Goal: Task Accomplishment & Management: Use online tool/utility

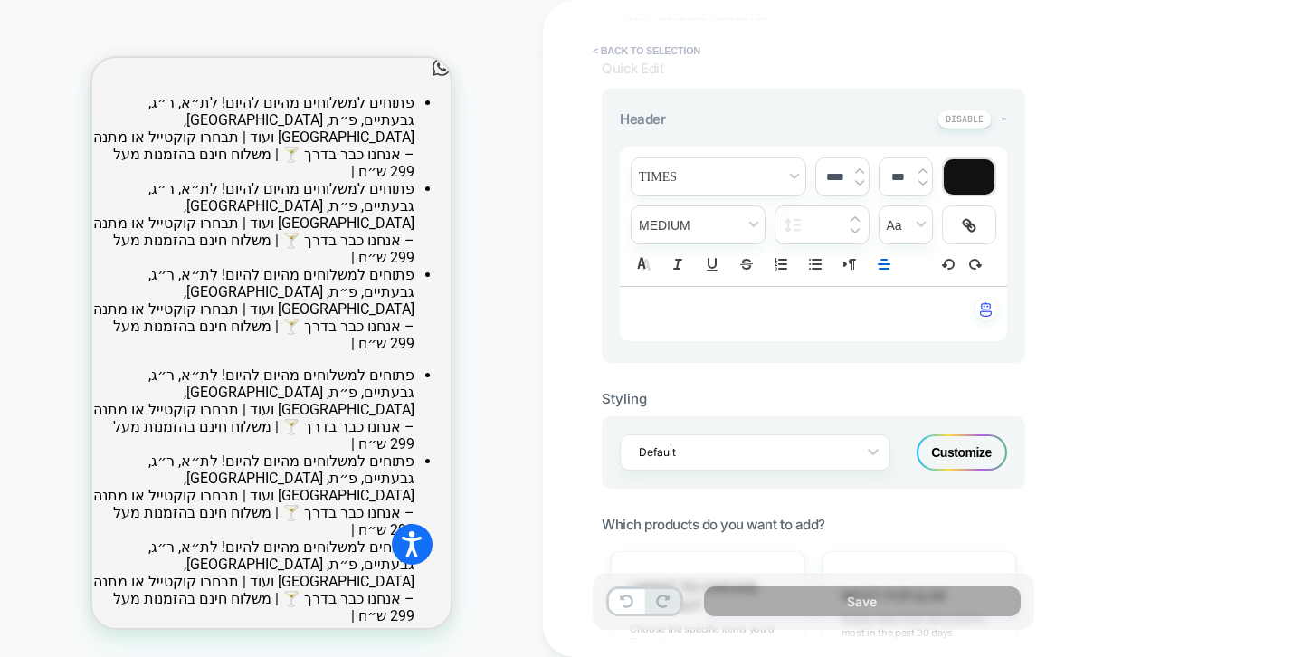
click at [624, 56] on button "< Back to selection" at bounding box center [647, 50] width 126 height 29
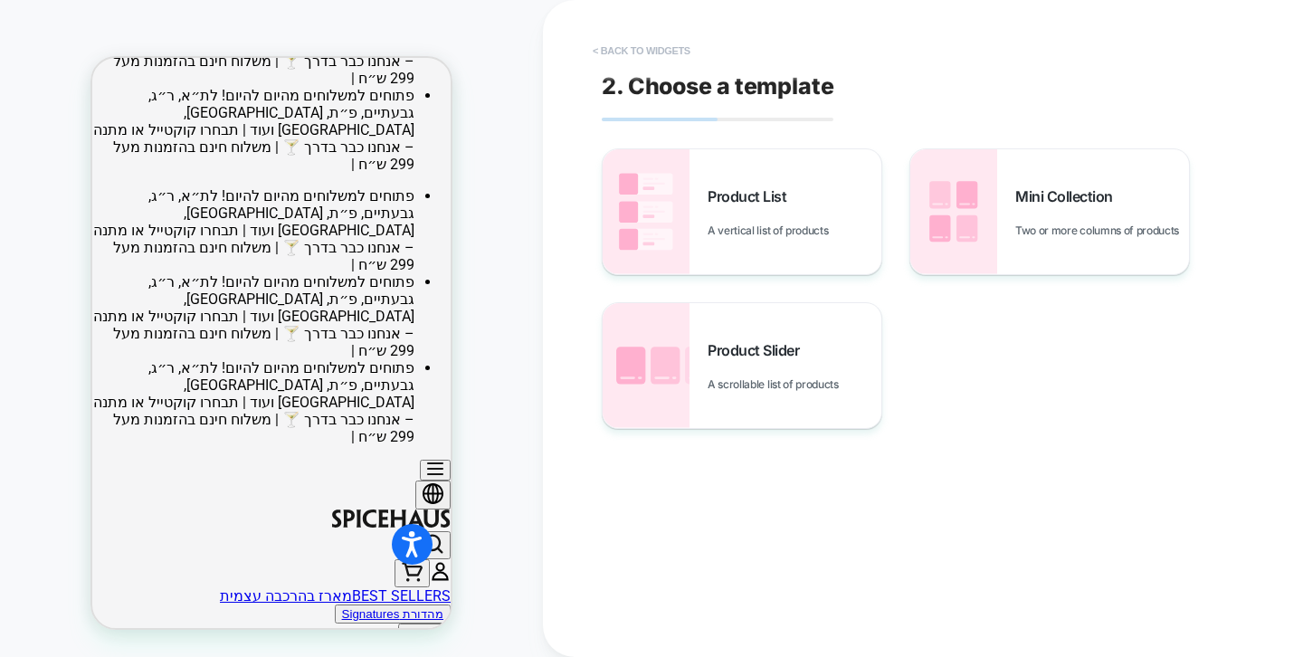
click at [620, 52] on button "< Back to widgets" at bounding box center [642, 50] width 116 height 29
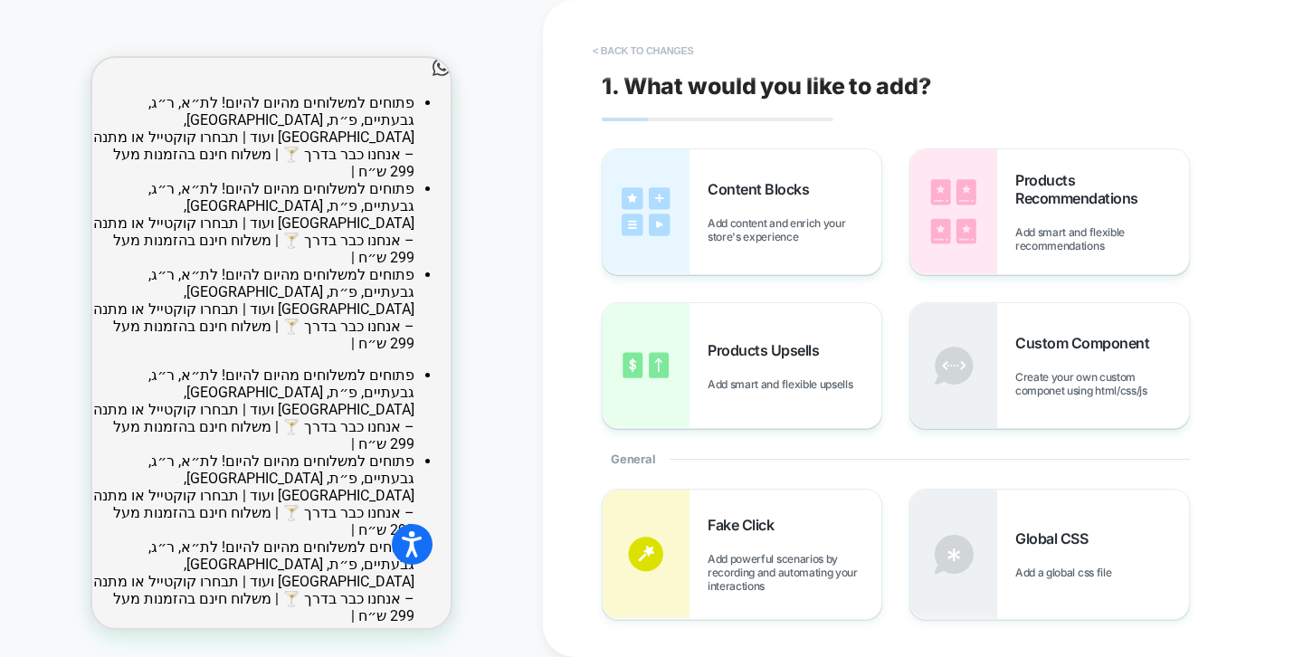
click at [658, 43] on button "< Back to changes" at bounding box center [643, 50] width 119 height 29
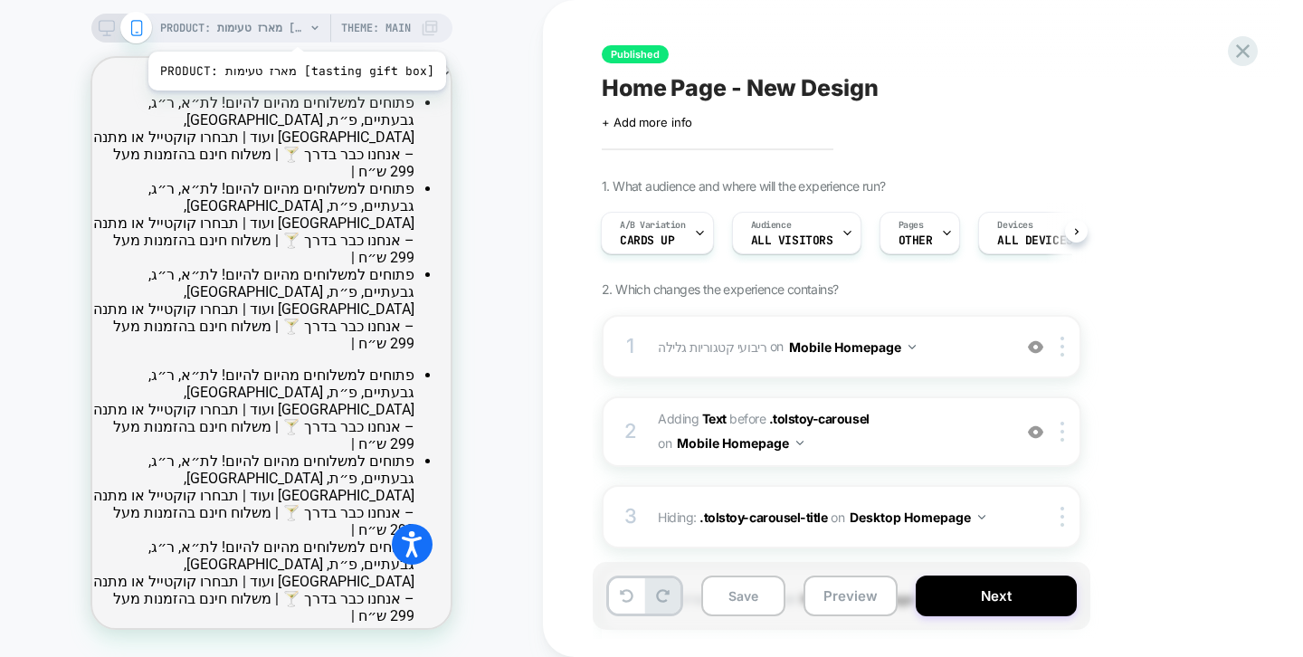
click at [287, 29] on span "PRODUCT: מארז טעימות [tasting gift box]" at bounding box center [232, 28] width 145 height 29
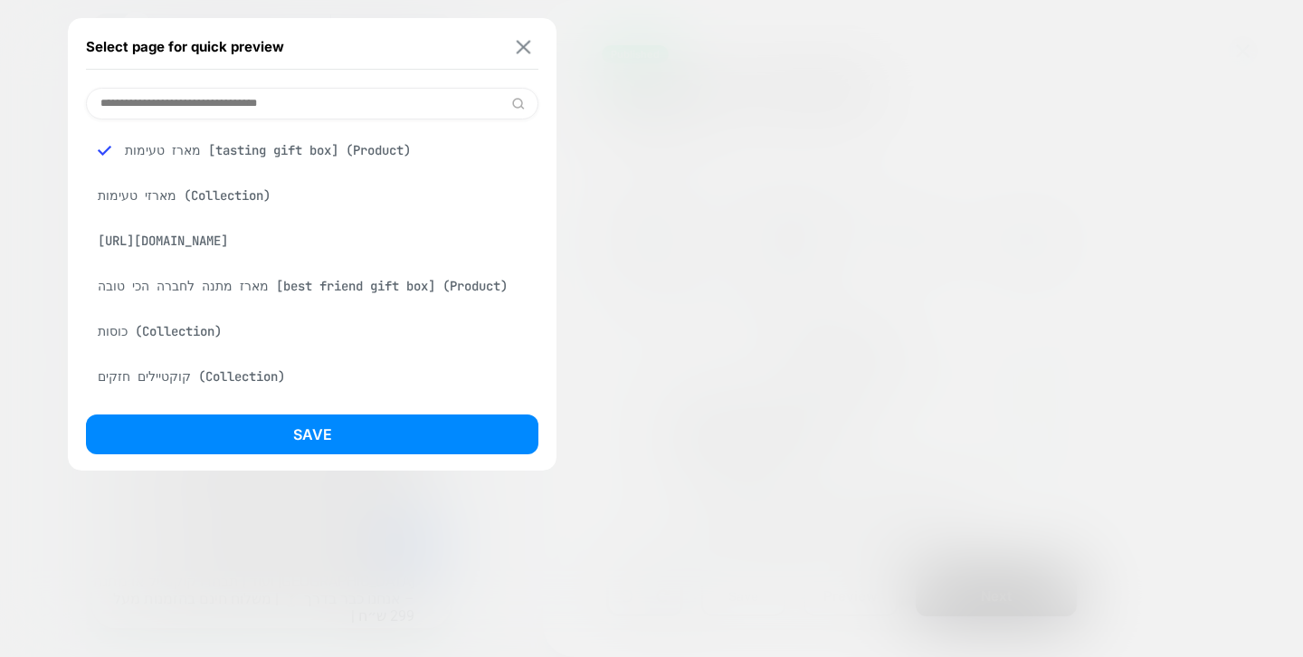
click at [523, 52] on img at bounding box center [524, 47] width 14 height 14
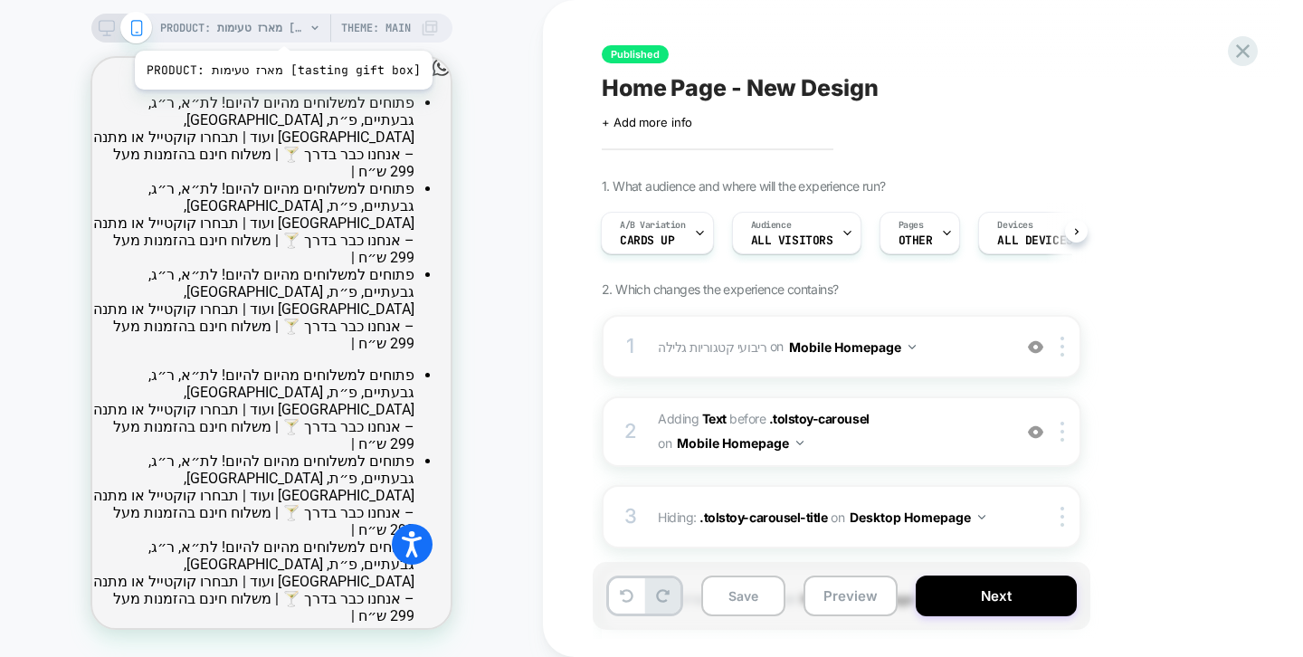
click at [273, 28] on span "PRODUCT: מארז טעימות [tasting gift box]" at bounding box center [232, 28] width 145 height 29
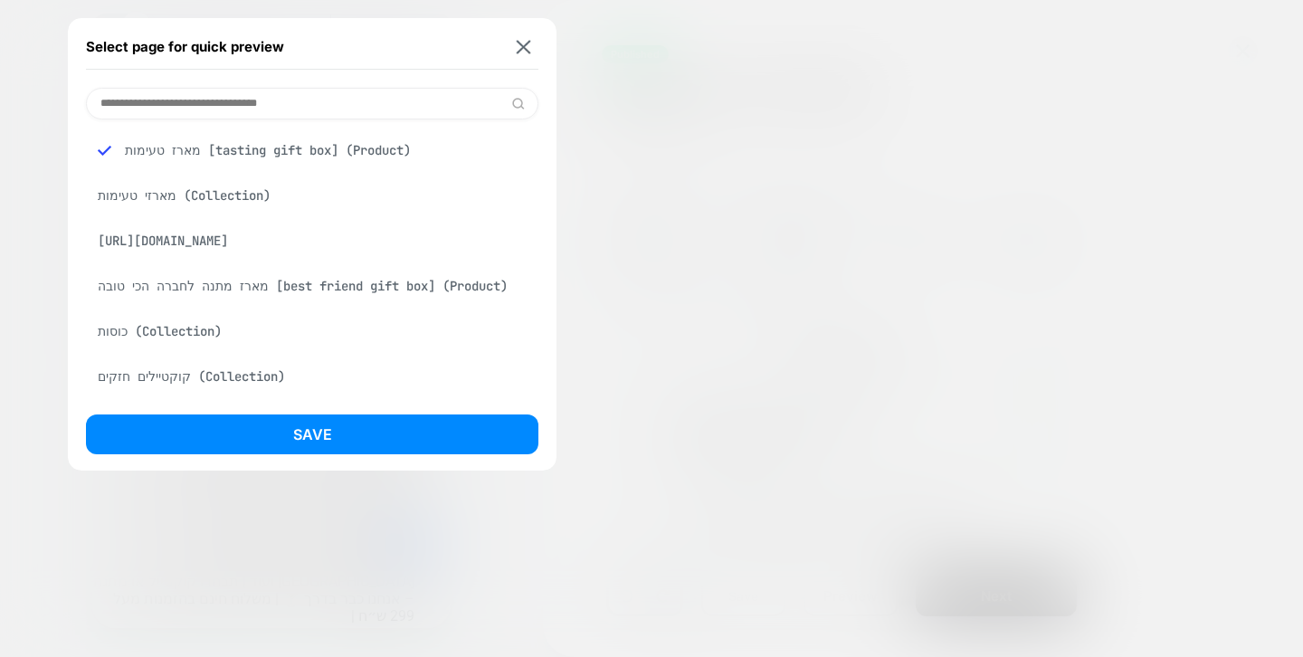
click at [403, 117] on input at bounding box center [312, 104] width 452 height 32
type input "*"
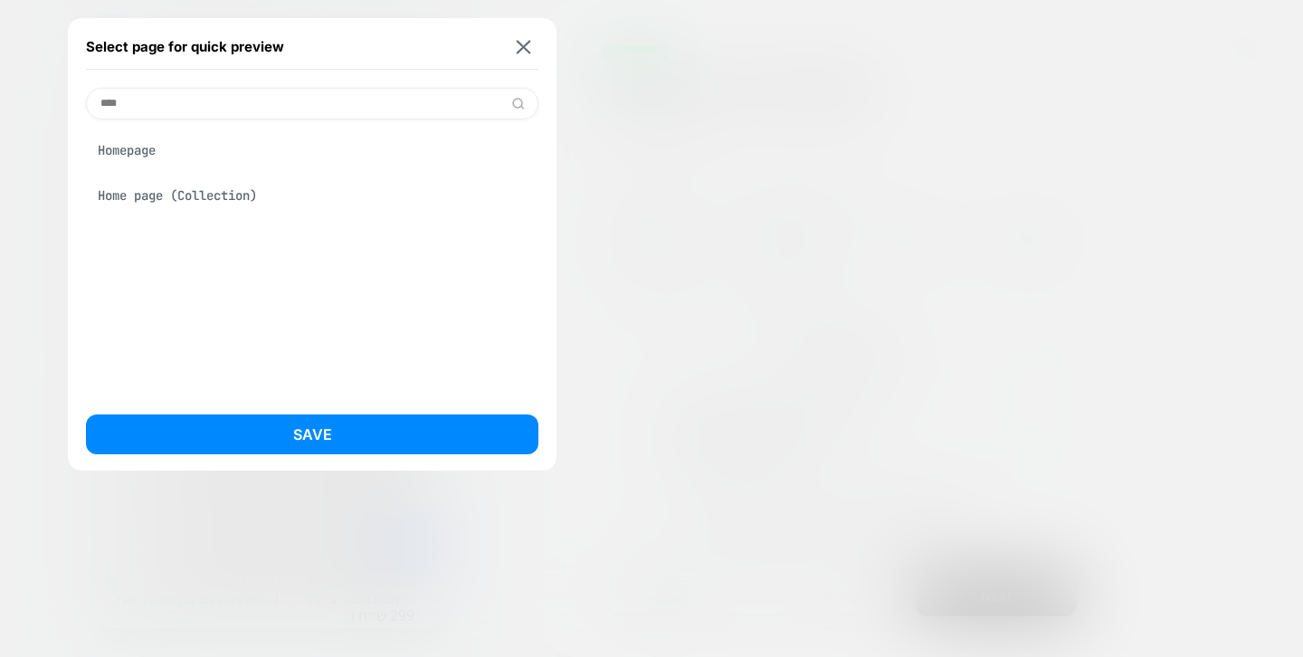
type input "****"
click at [259, 160] on div "Homepage" at bounding box center [312, 150] width 452 height 34
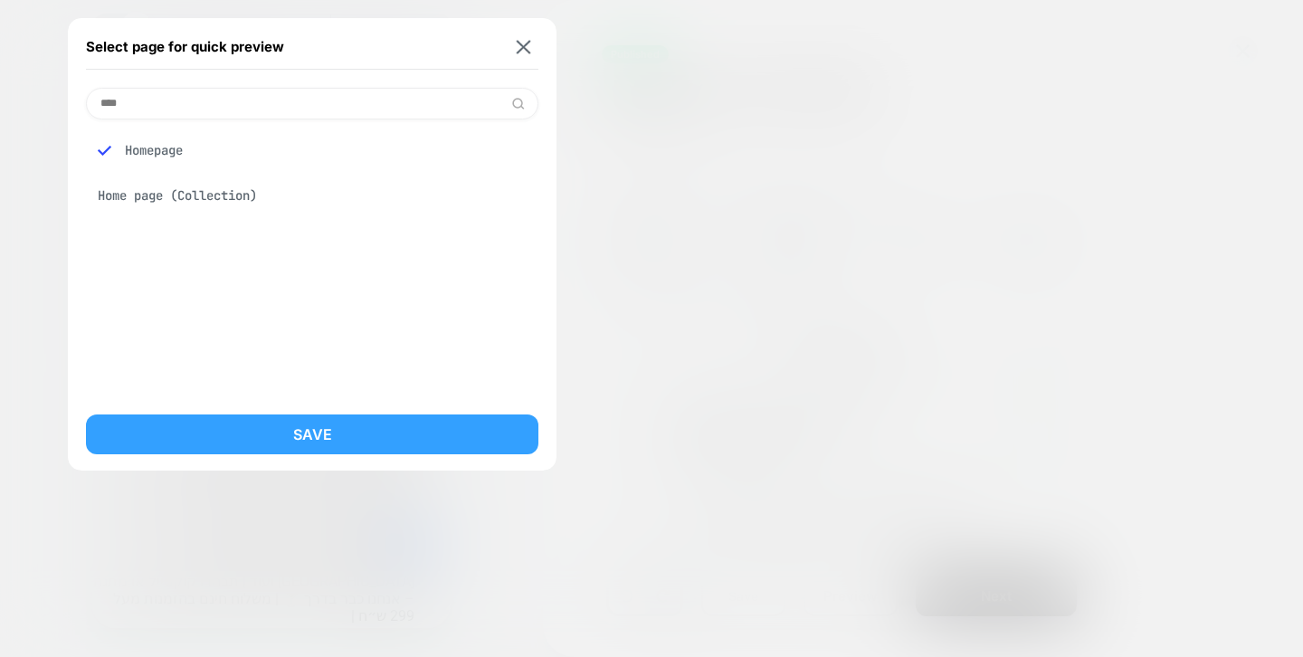
click at [298, 419] on button "Save" at bounding box center [312, 434] width 452 height 40
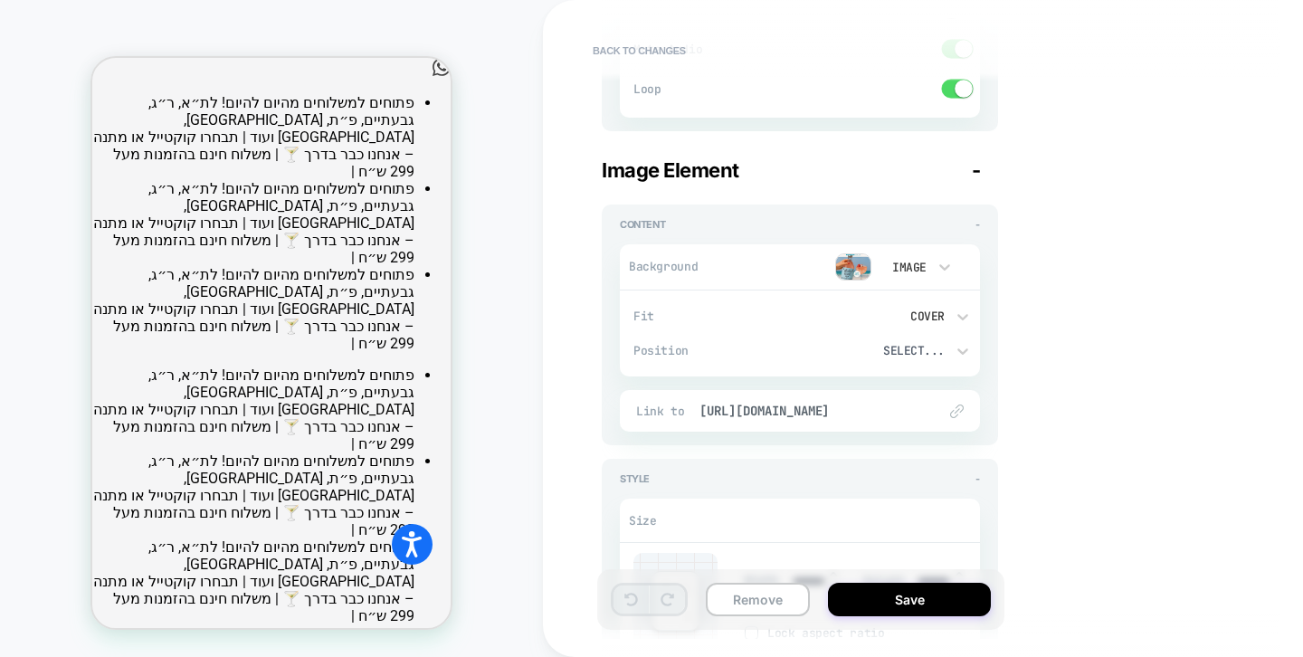
scroll to position [1582, 0]
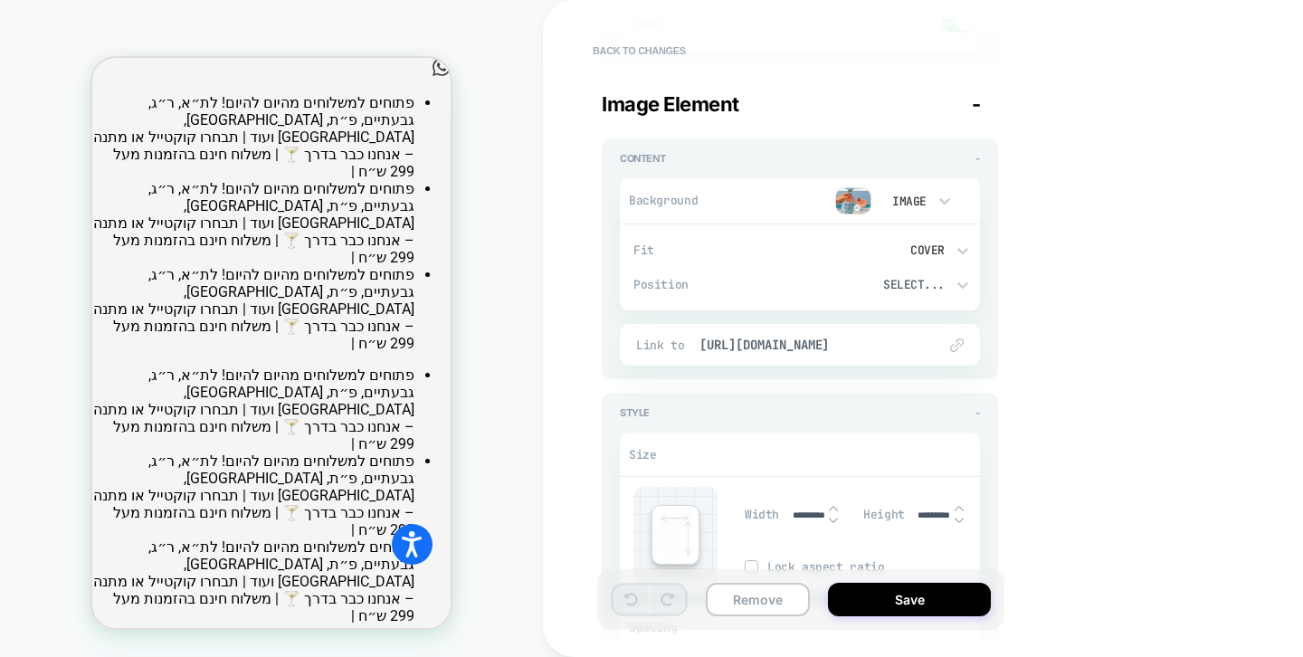
click at [764, 203] on div at bounding box center [790, 200] width 162 height 27
click at [866, 201] on img at bounding box center [853, 200] width 36 height 27
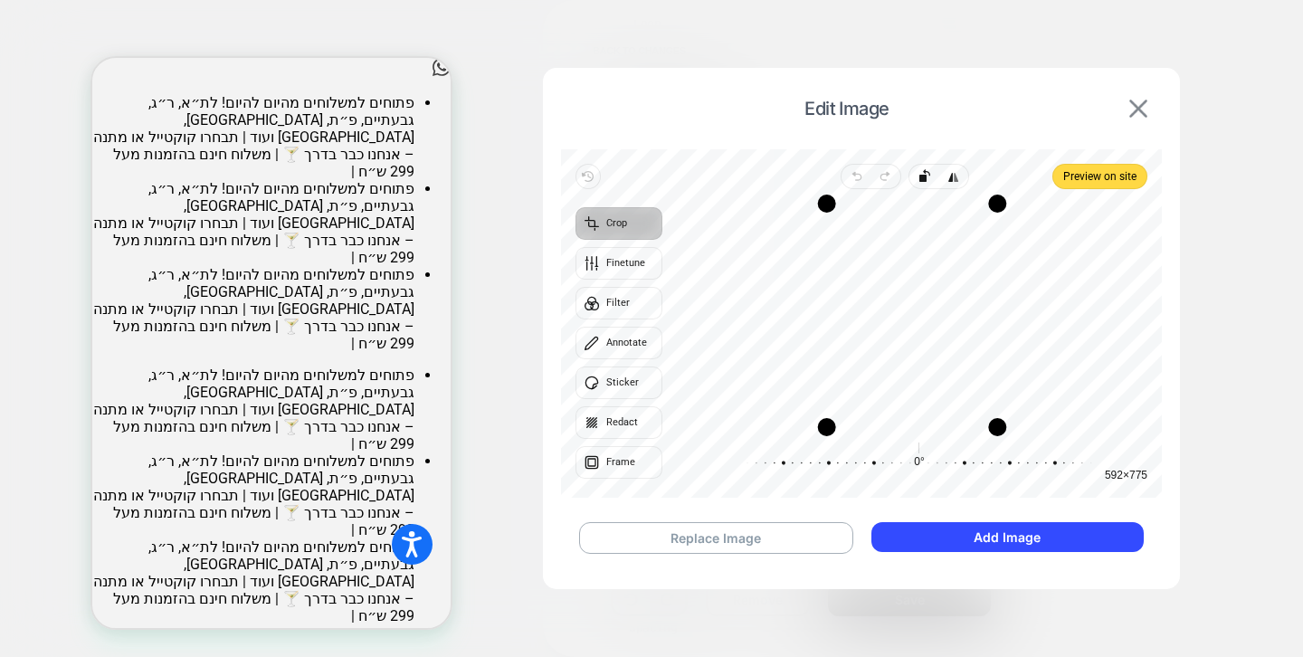
click at [1136, 114] on img at bounding box center [1138, 109] width 18 height 18
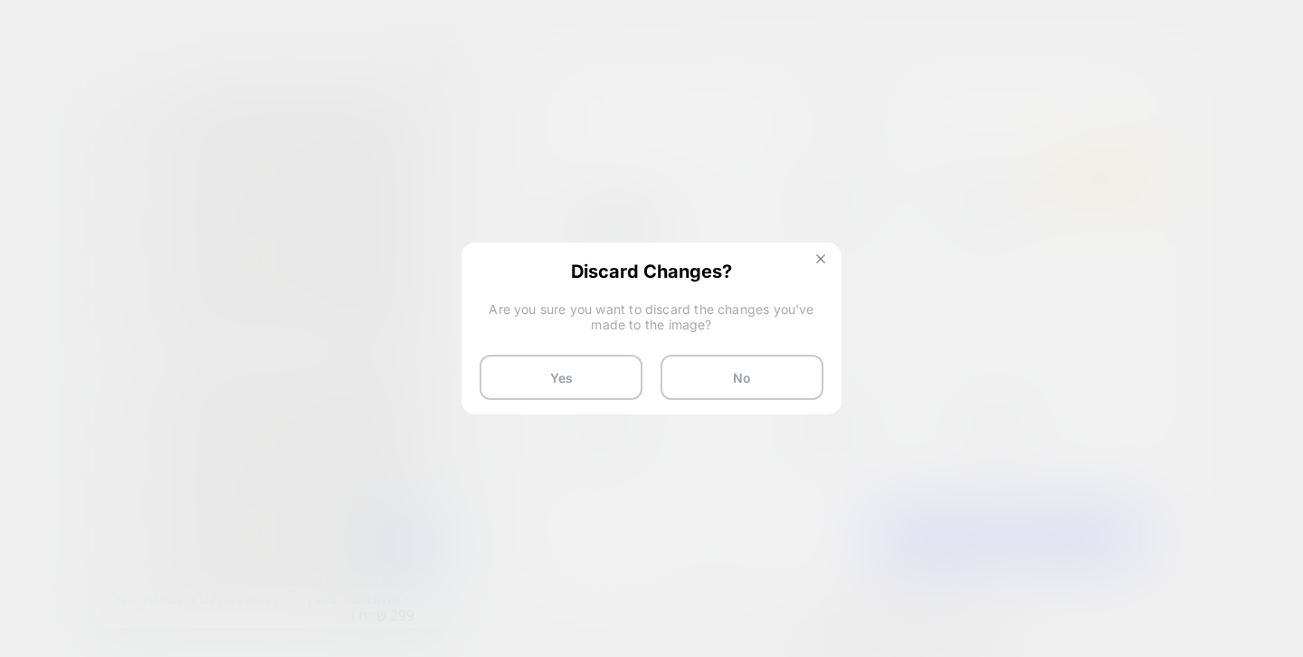
click at [816, 261] on img at bounding box center [820, 258] width 9 height 9
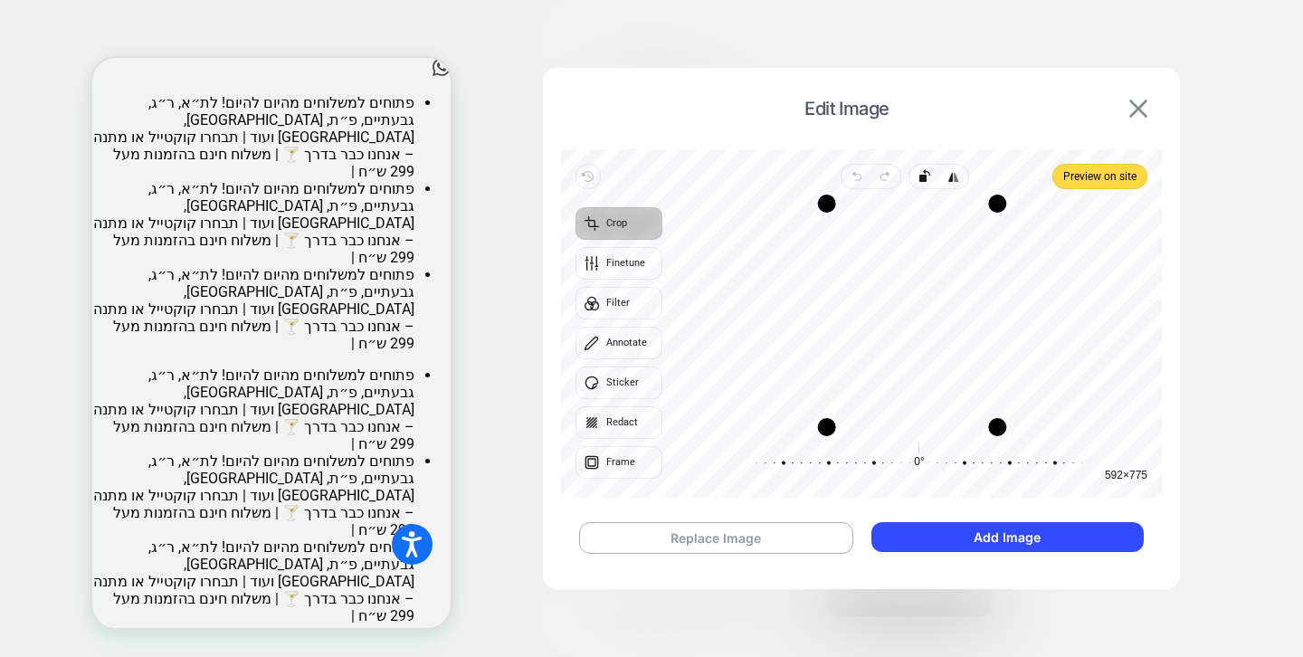
click at [1138, 112] on img at bounding box center [1138, 109] width 18 height 18
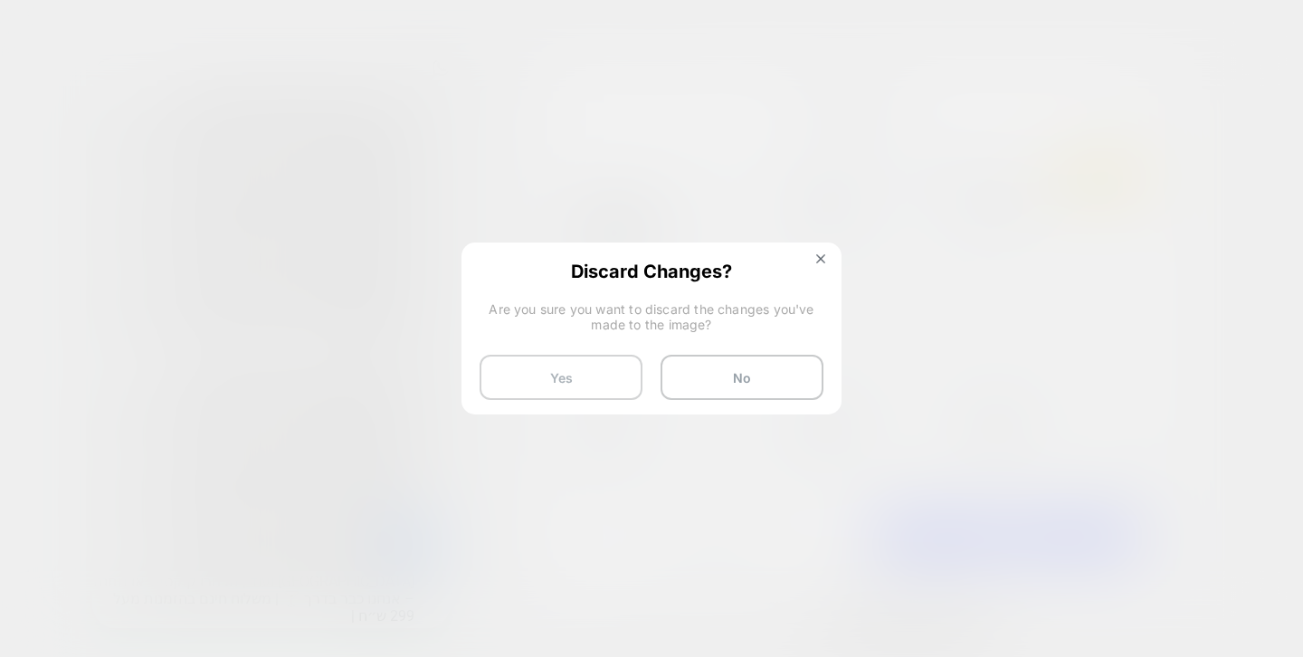
click at [592, 372] on button "Yes" at bounding box center [560, 377] width 163 height 45
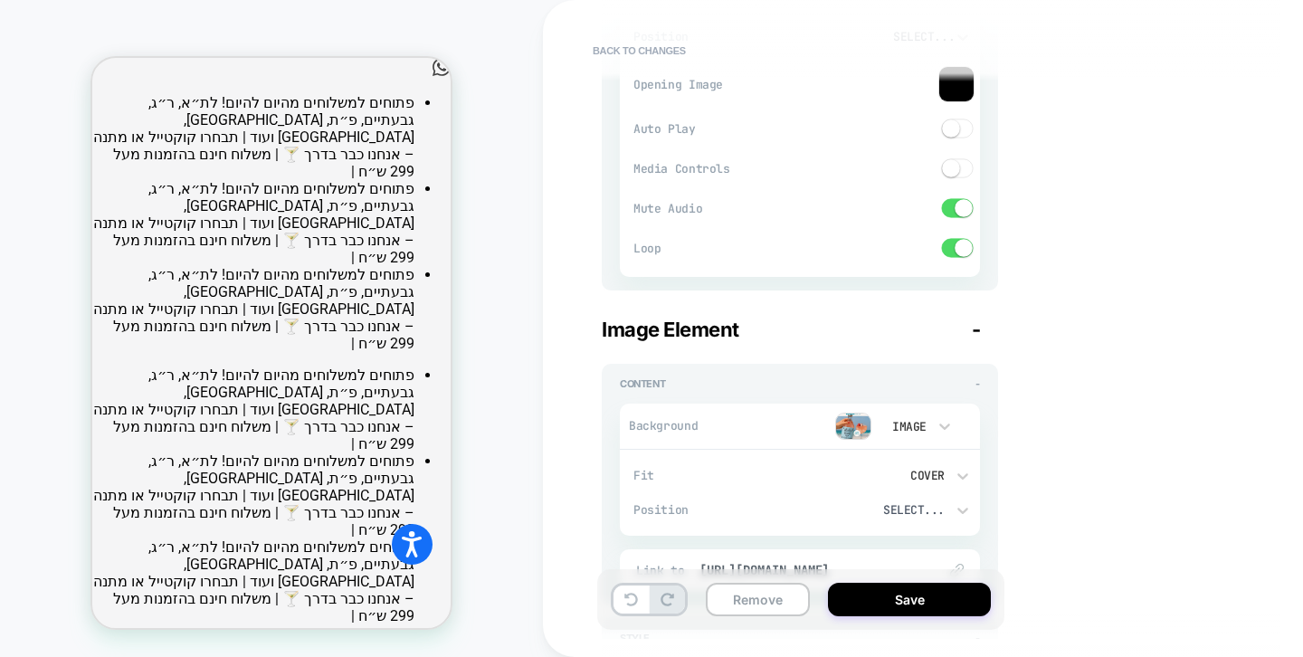
scroll to position [1554, 0]
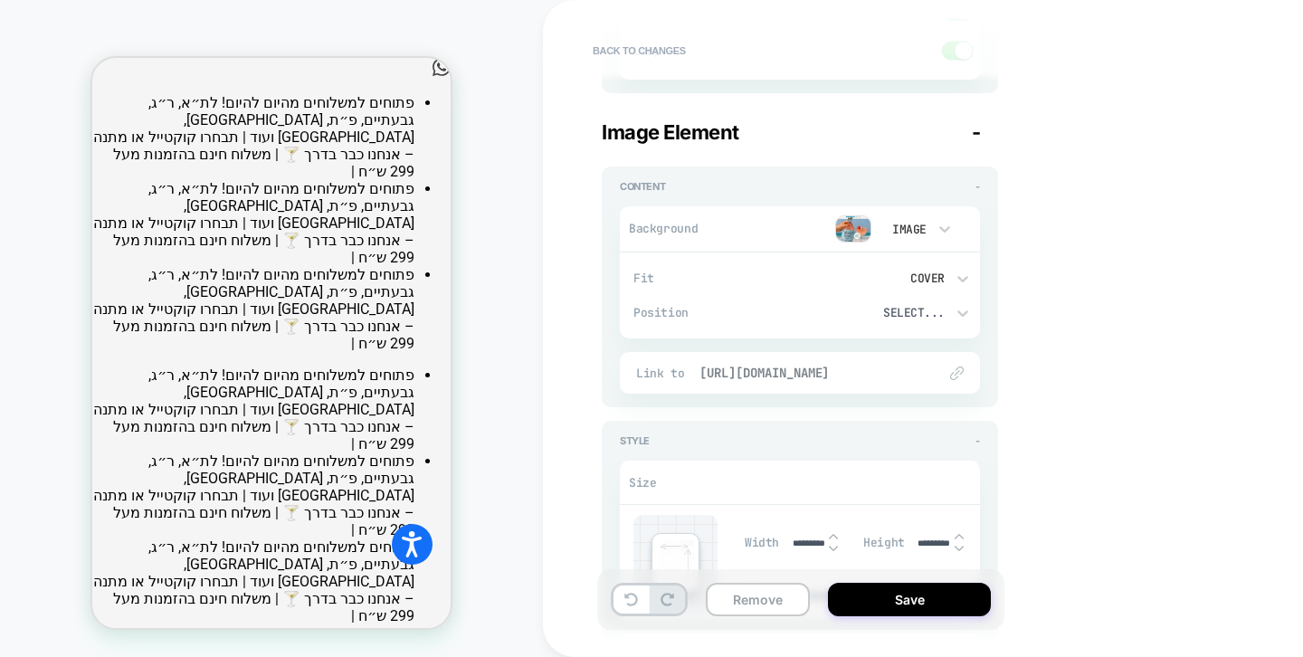
click at [840, 373] on span "[URL][DOMAIN_NAME]" at bounding box center [808, 373] width 219 height 16
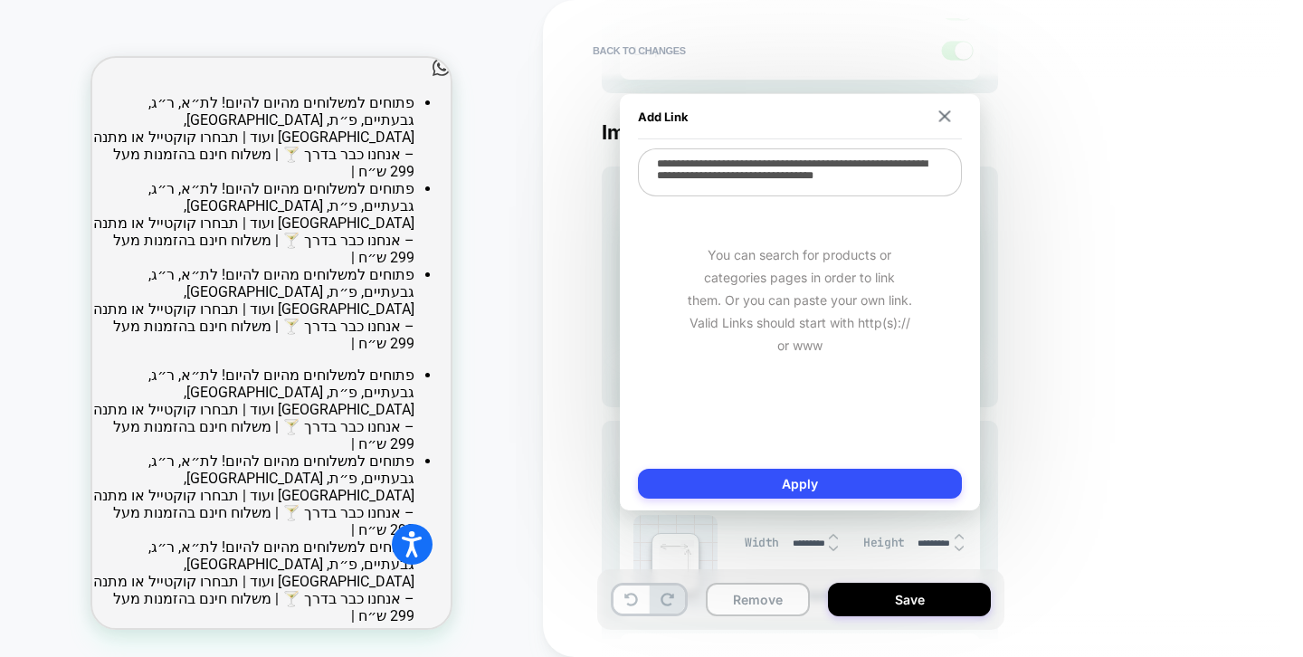
click at [862, 184] on textarea "**********" at bounding box center [800, 172] width 324 height 48
click at [859, 179] on textarea "**********" at bounding box center [800, 172] width 324 height 48
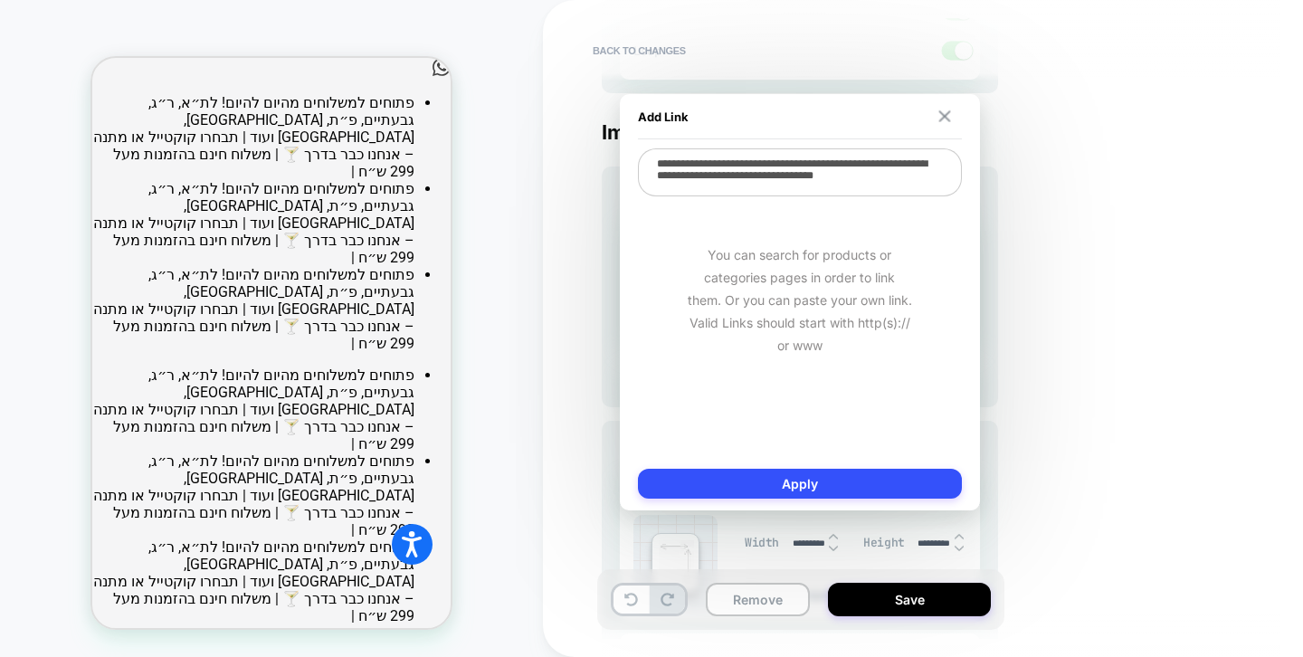
click at [942, 113] on img at bounding box center [944, 116] width 12 height 12
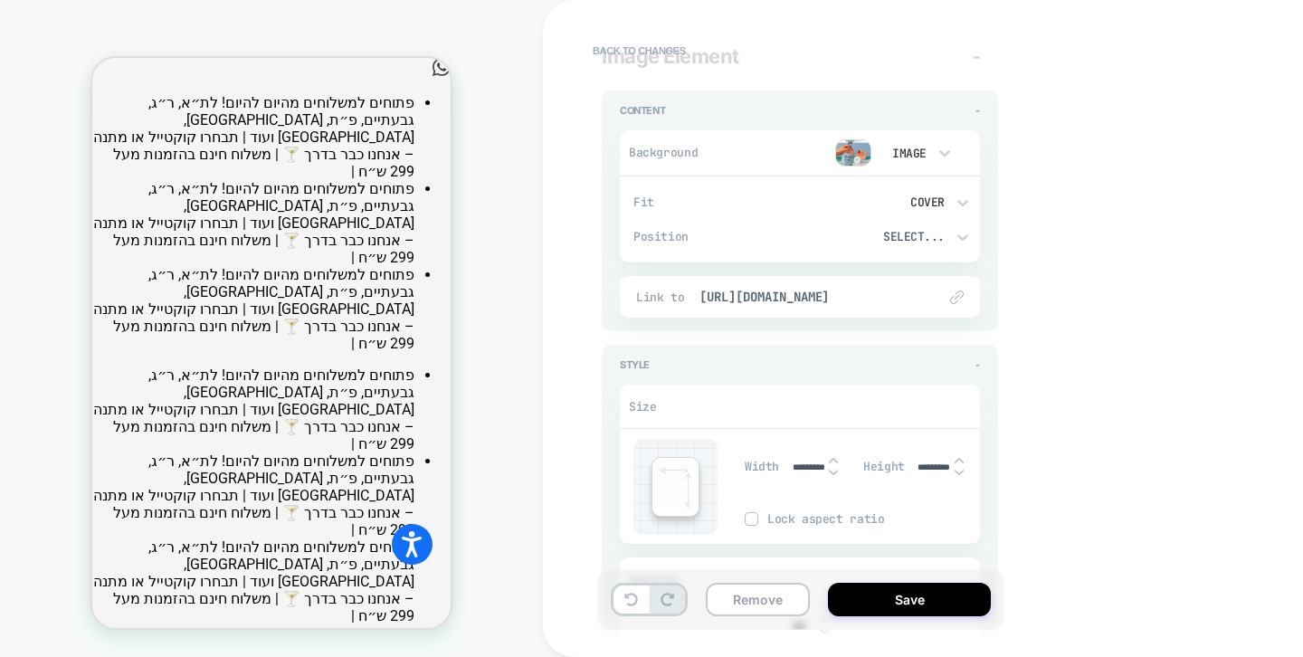
scroll to position [1632, 0]
click at [865, 146] on img at bounding box center [853, 151] width 36 height 27
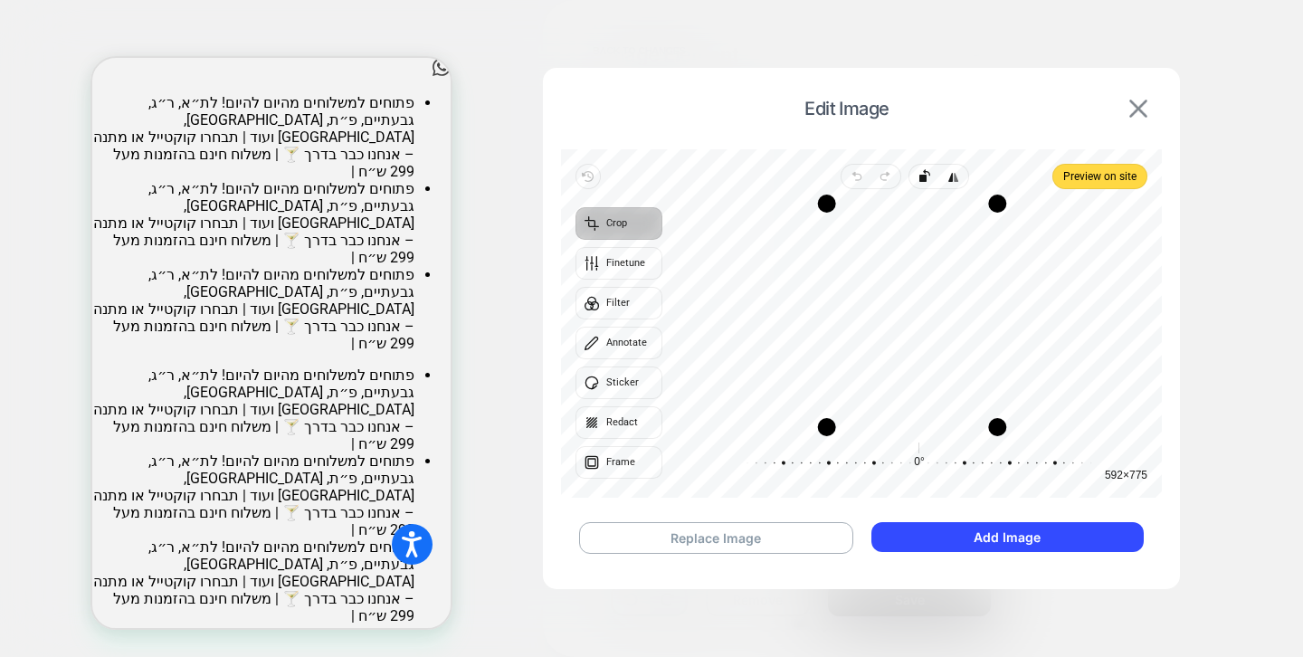
click at [1146, 106] on img at bounding box center [1138, 109] width 18 height 18
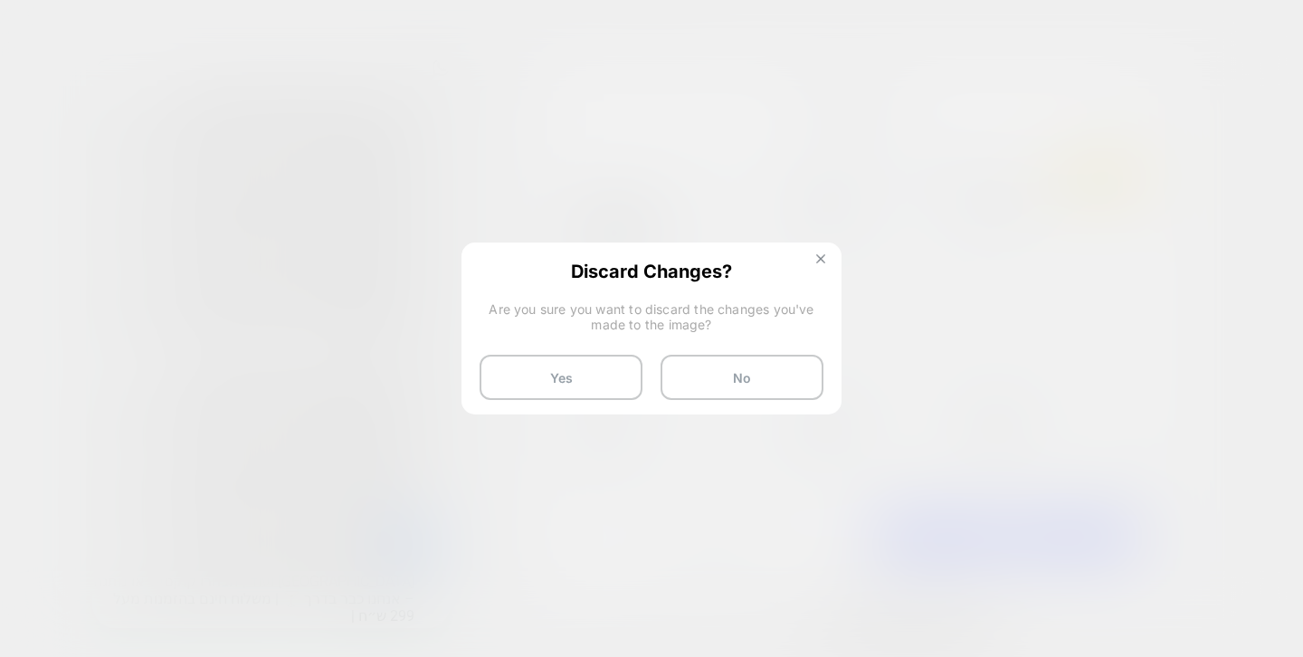
click at [821, 264] on button at bounding box center [821, 260] width 20 height 15
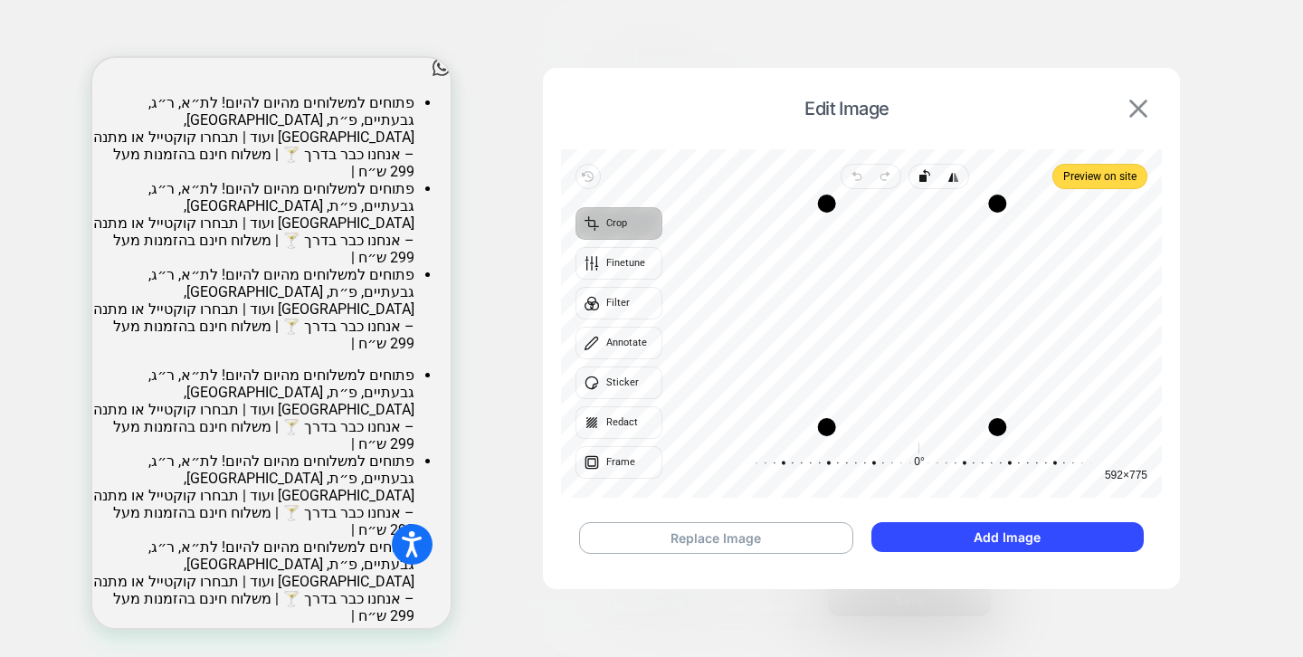
click at [1133, 108] on img at bounding box center [1138, 109] width 18 height 18
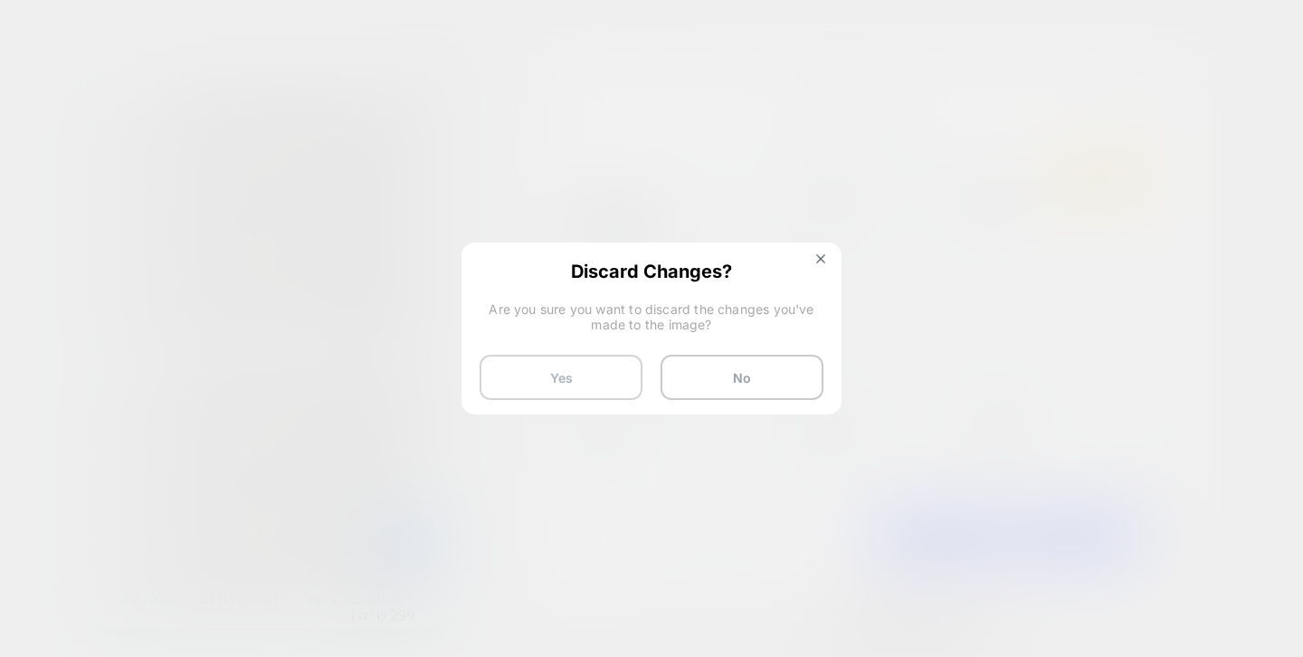
click at [579, 383] on button "Yes" at bounding box center [560, 377] width 163 height 45
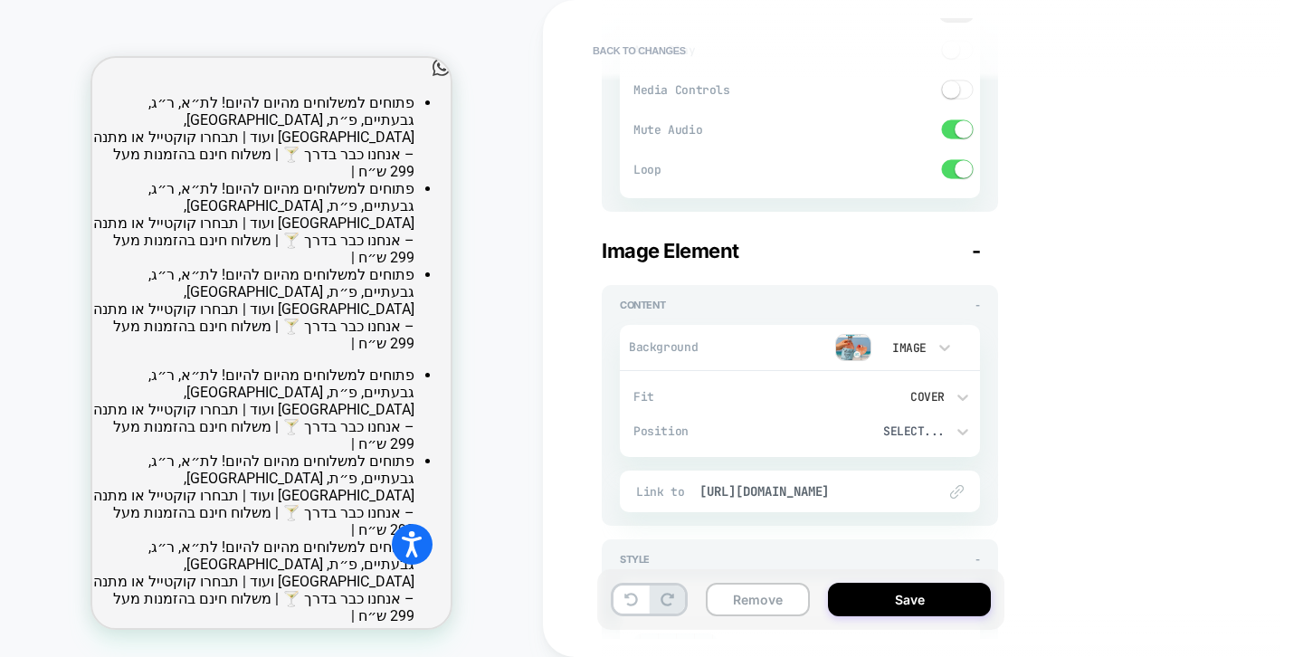
scroll to position [826, 0]
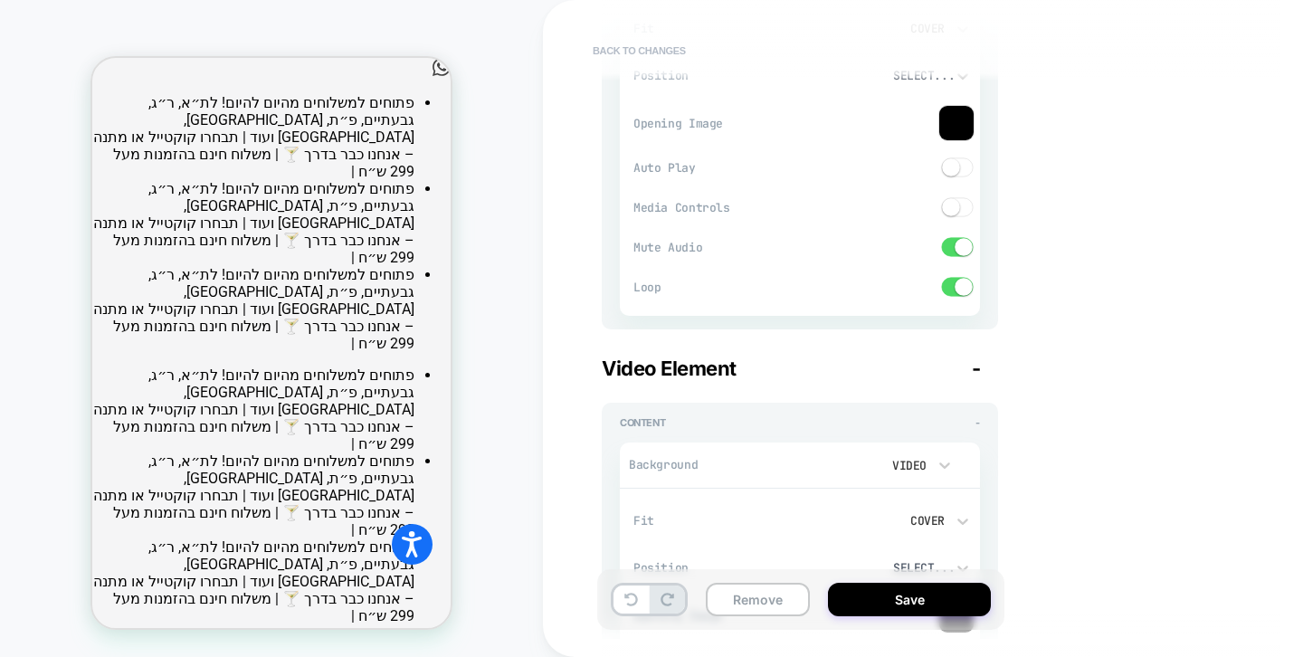
click at [647, 53] on button "Back to changes" at bounding box center [639, 50] width 111 height 29
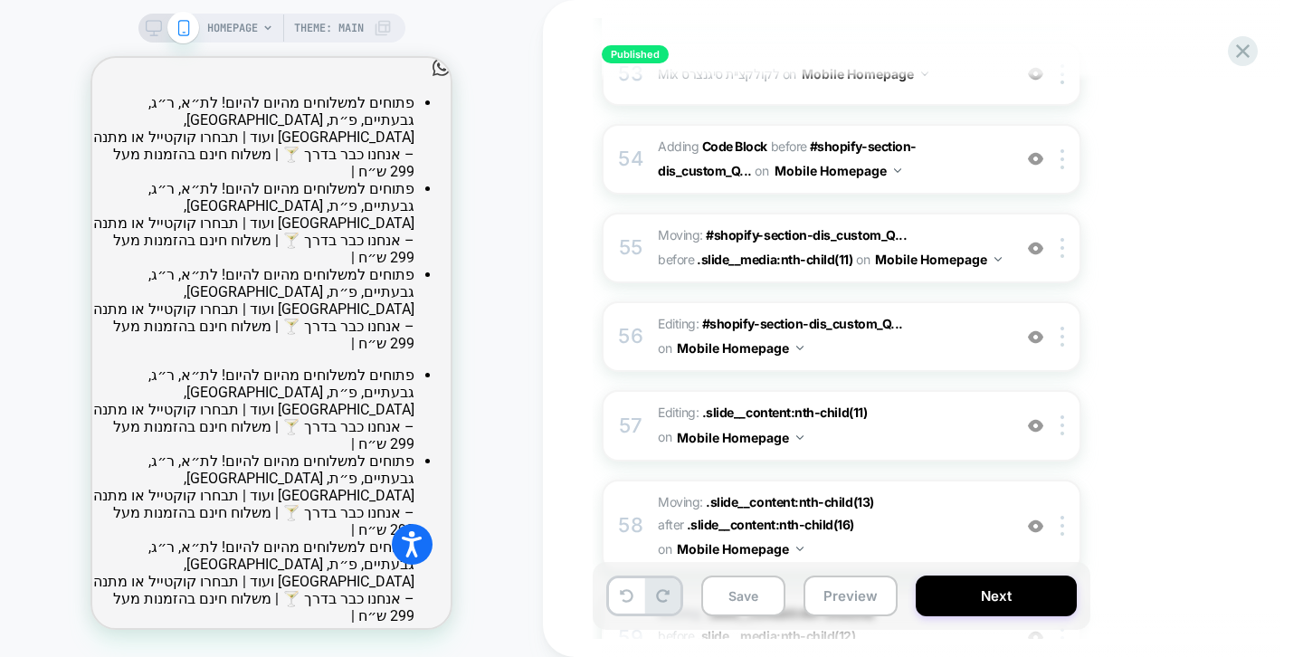
scroll to position [4717, 0]
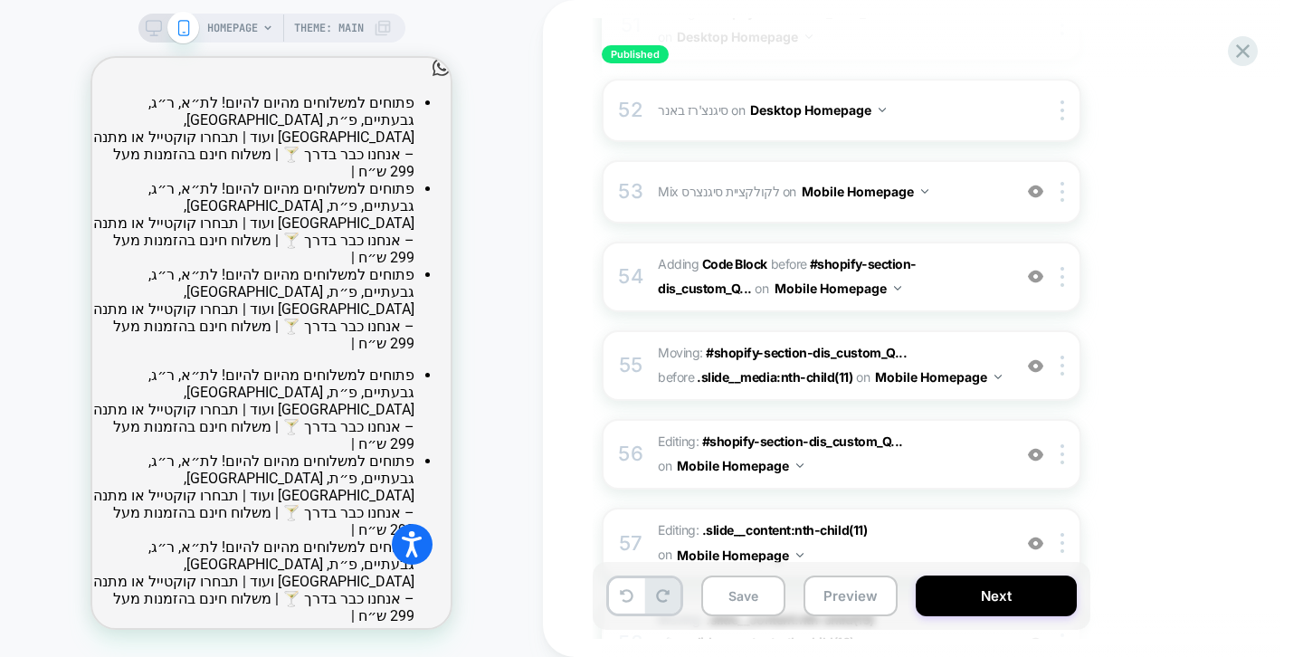
click at [236, 34] on span "HOMEPAGE" at bounding box center [232, 28] width 51 height 29
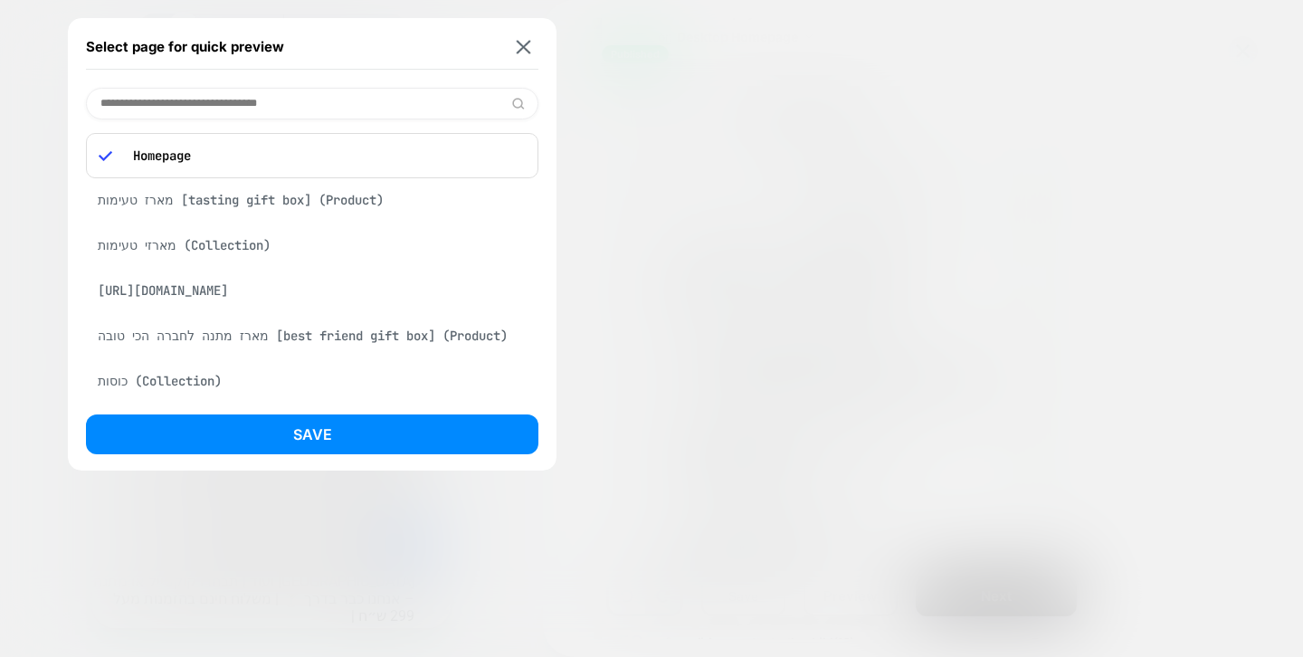
click at [409, 214] on div "מארז טעימות [tasting gift box] (Product)" at bounding box center [312, 200] width 452 height 34
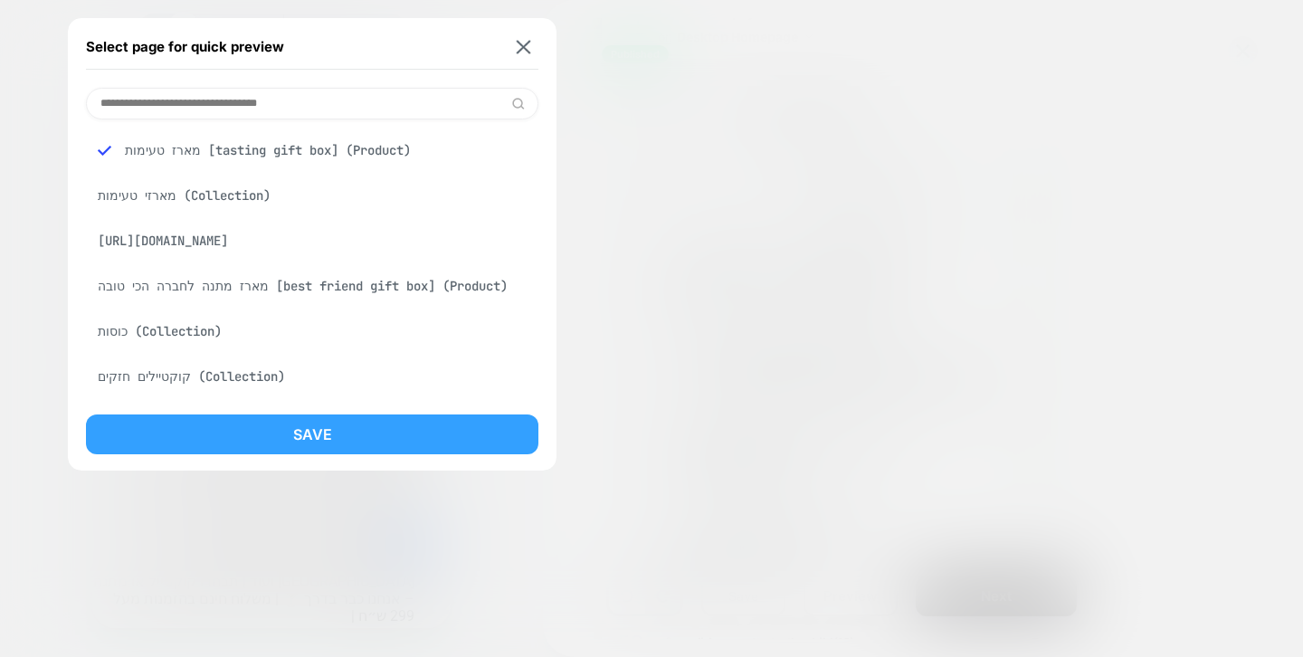
click at [425, 446] on button "Save" at bounding box center [312, 434] width 452 height 40
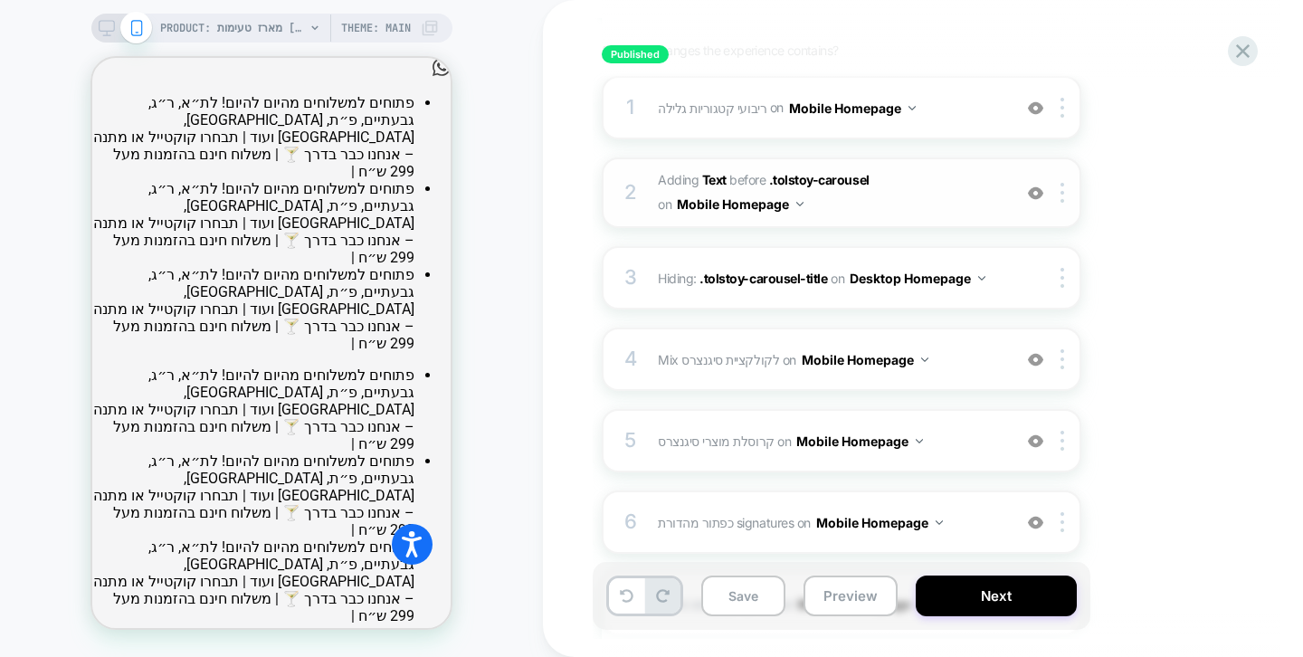
scroll to position [0, 0]
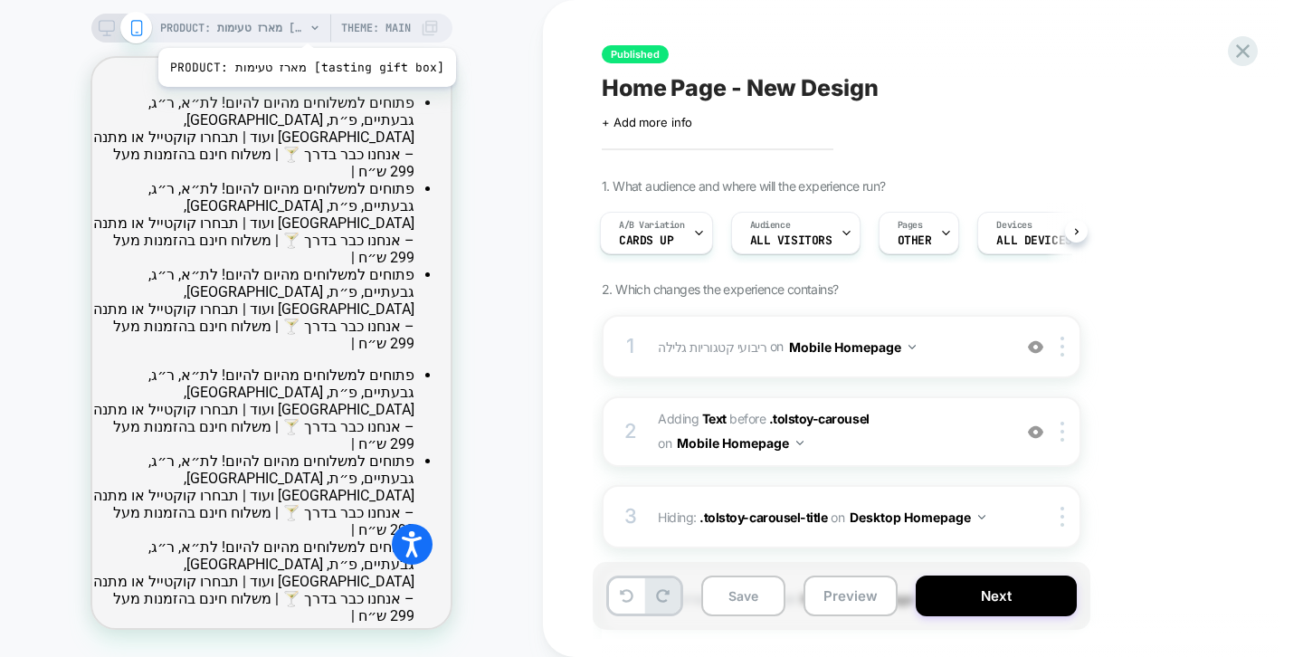
click at [297, 25] on span "PRODUCT: מארז טעימות [tasting gift box]" at bounding box center [232, 28] width 145 height 29
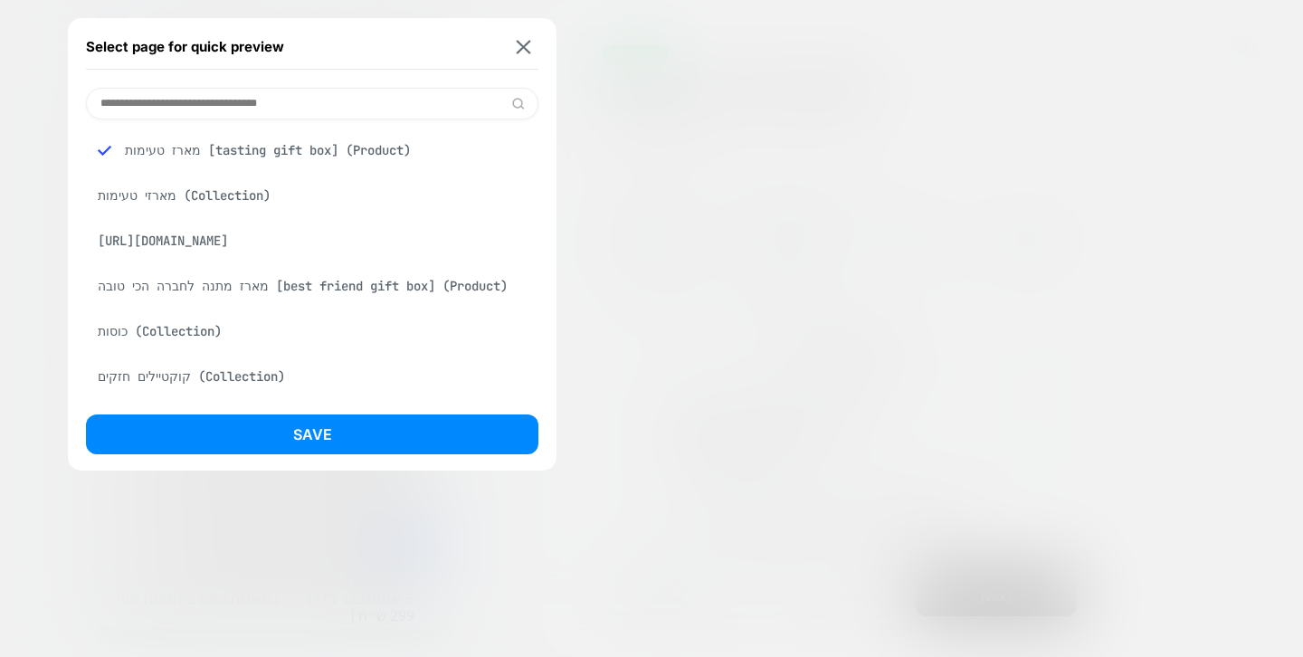
click at [535, 40] on div "Select page for quick preview" at bounding box center [312, 46] width 452 height 45
click at [520, 45] on img at bounding box center [524, 47] width 14 height 14
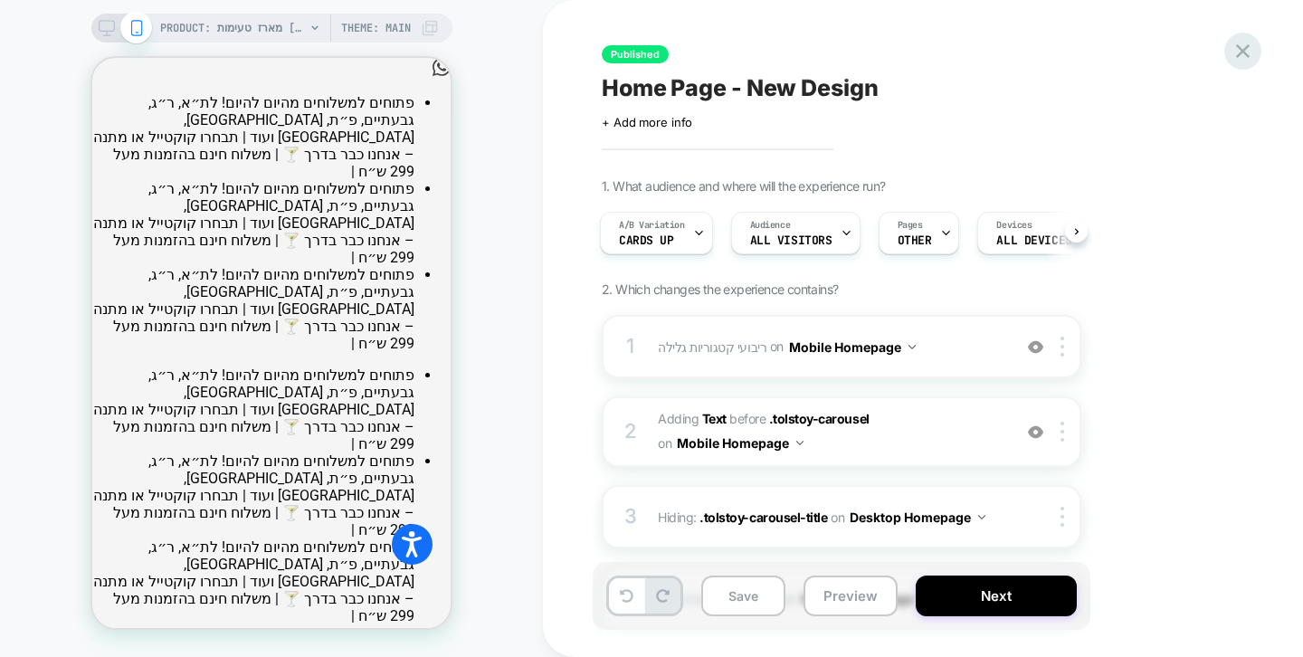
click at [1238, 53] on icon at bounding box center [1242, 51] width 24 height 24
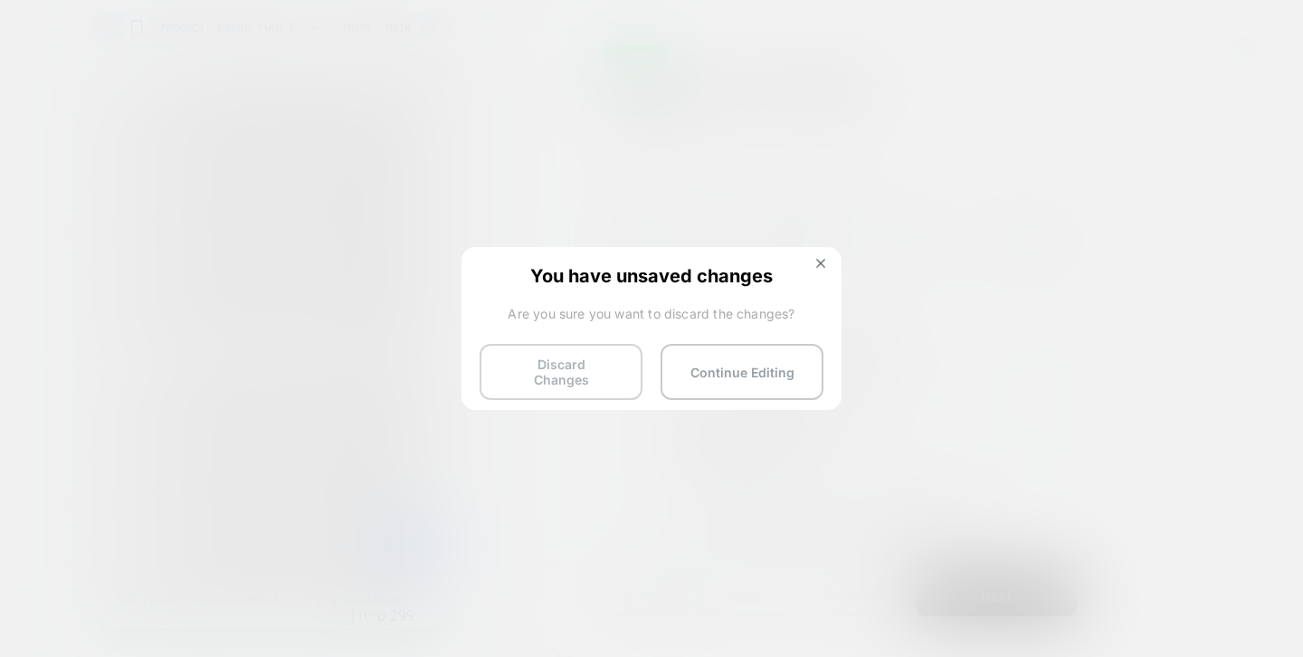
click at [578, 377] on button "Discard Changes" at bounding box center [560, 372] width 163 height 56
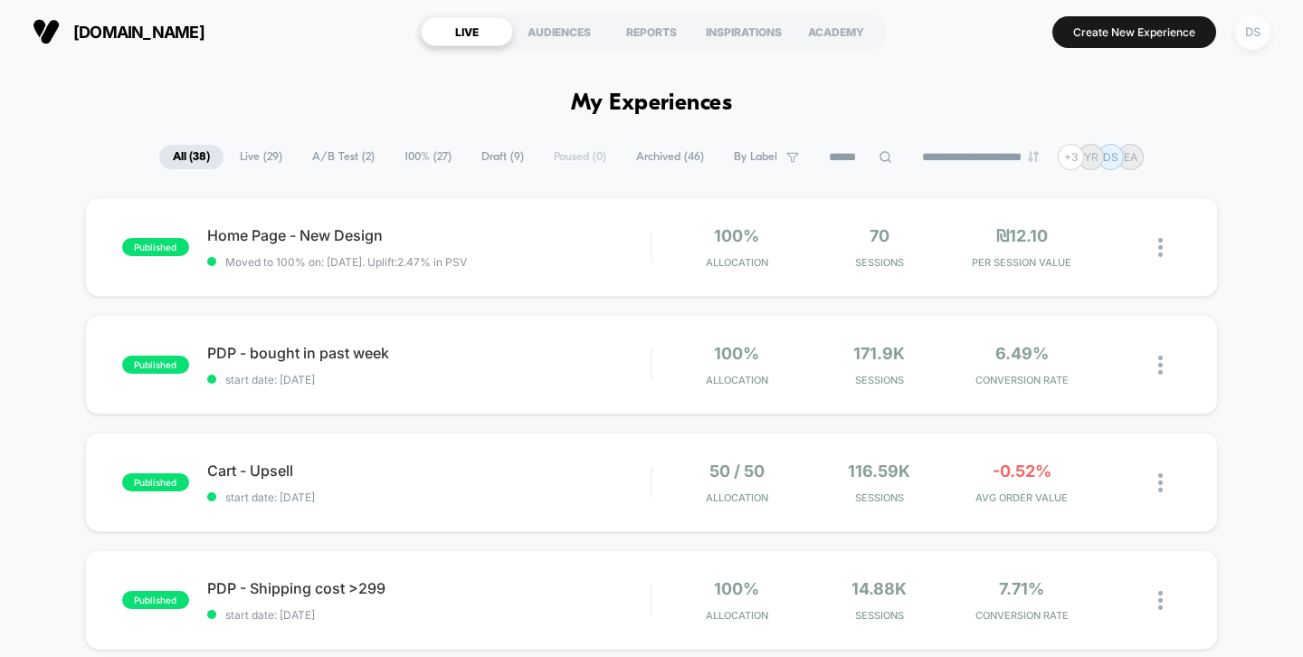
click at [1250, 32] on div "DS" at bounding box center [1252, 31] width 35 height 35
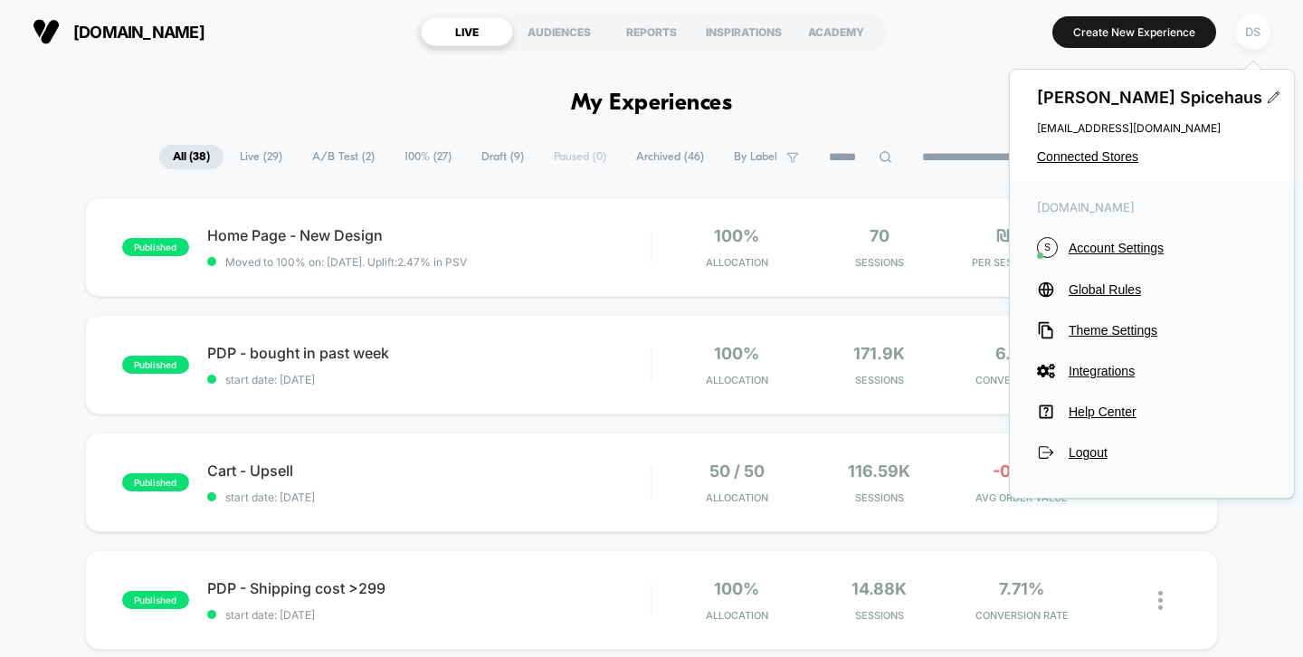
click at [1250, 32] on div "DS" at bounding box center [1252, 31] width 35 height 35
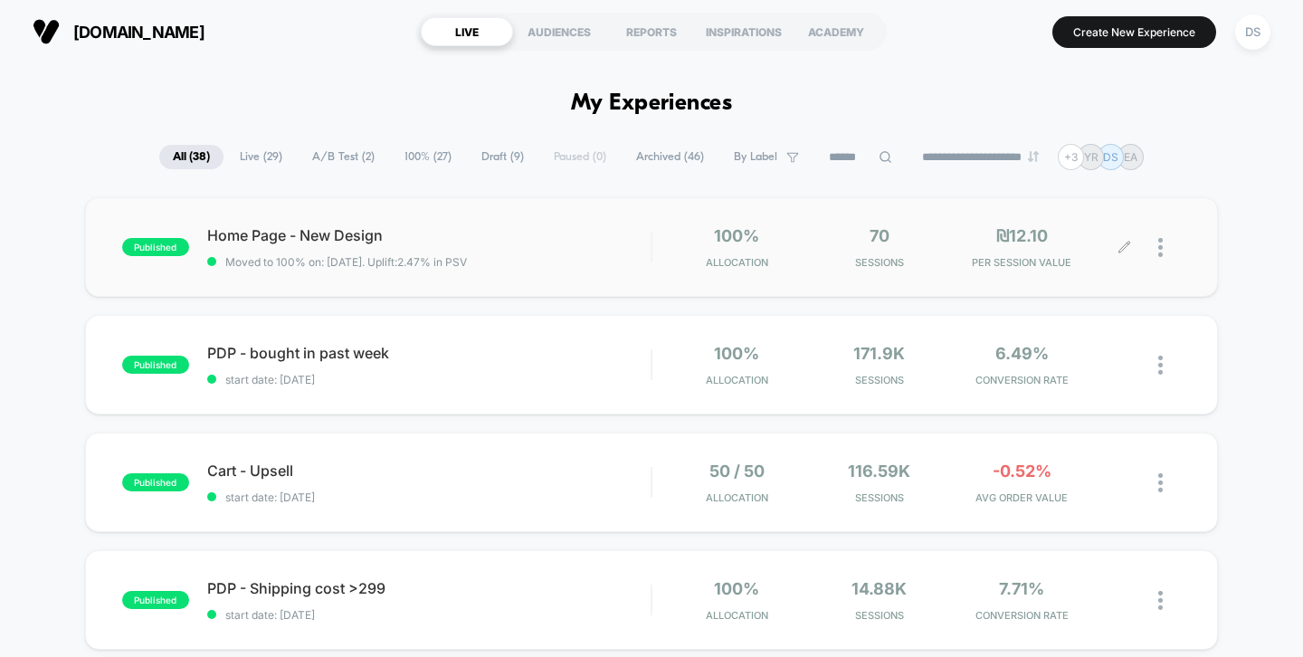
click at [1125, 245] on icon at bounding box center [1124, 248] width 14 height 14
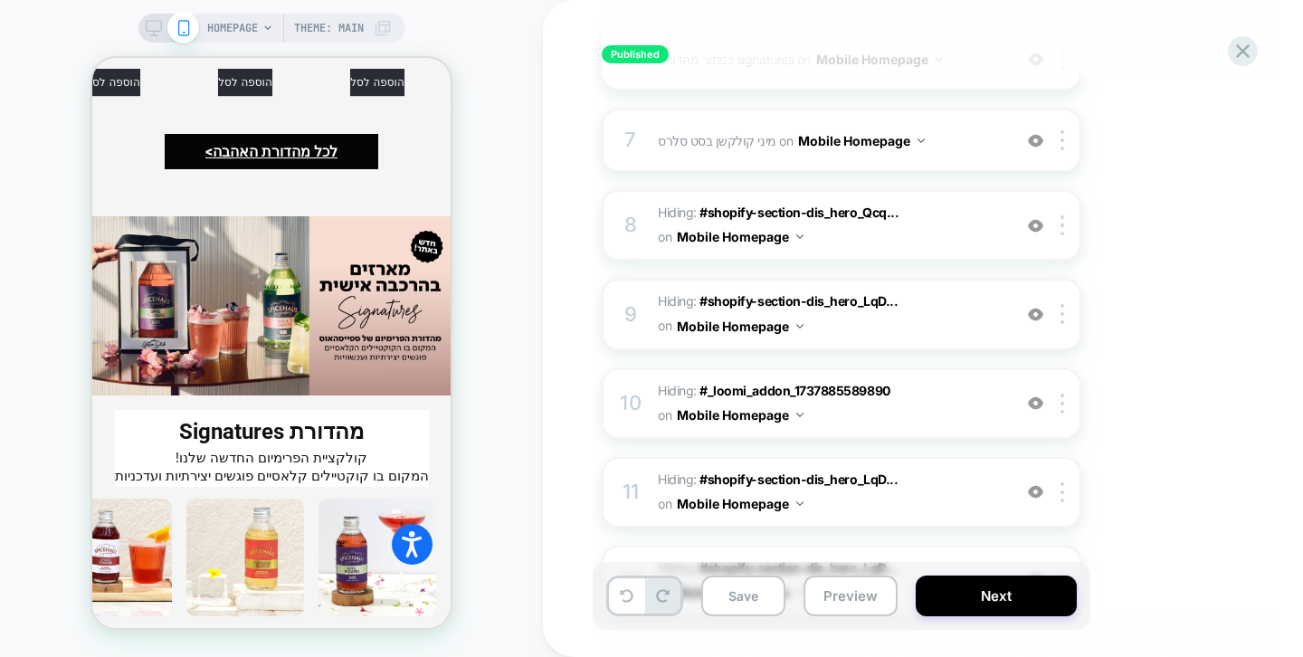
scroll to position [680, 0]
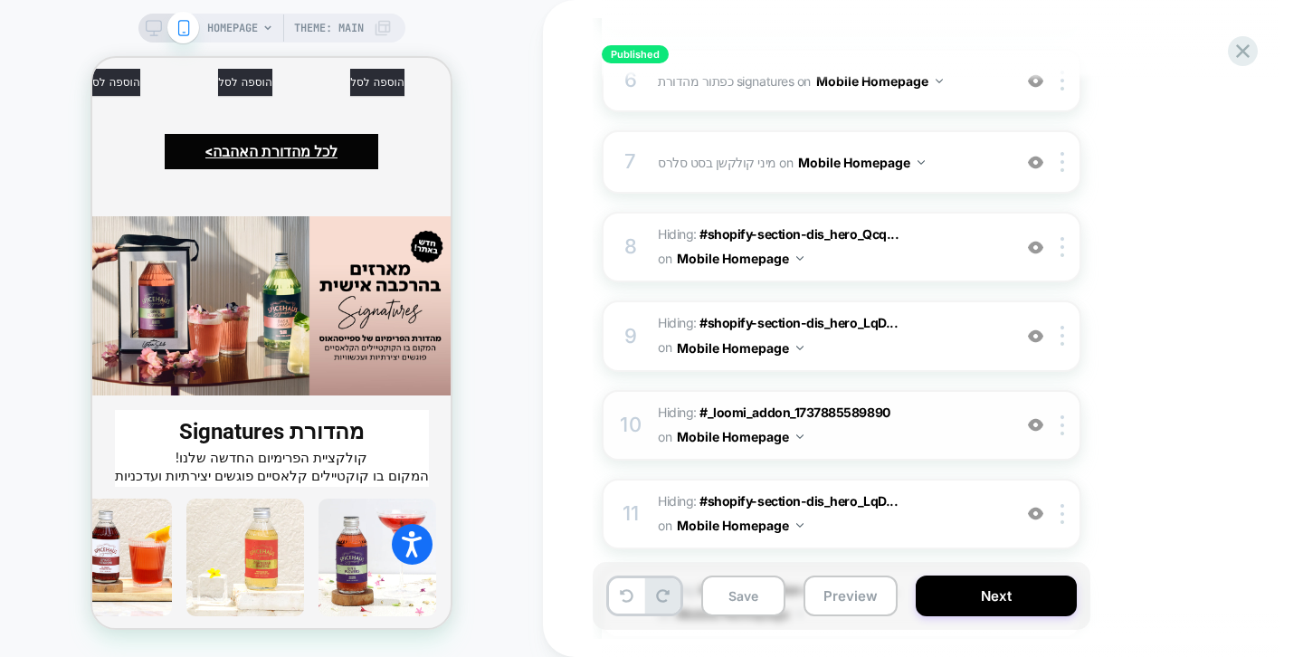
click at [1034, 425] on img at bounding box center [1035, 424] width 15 height 15
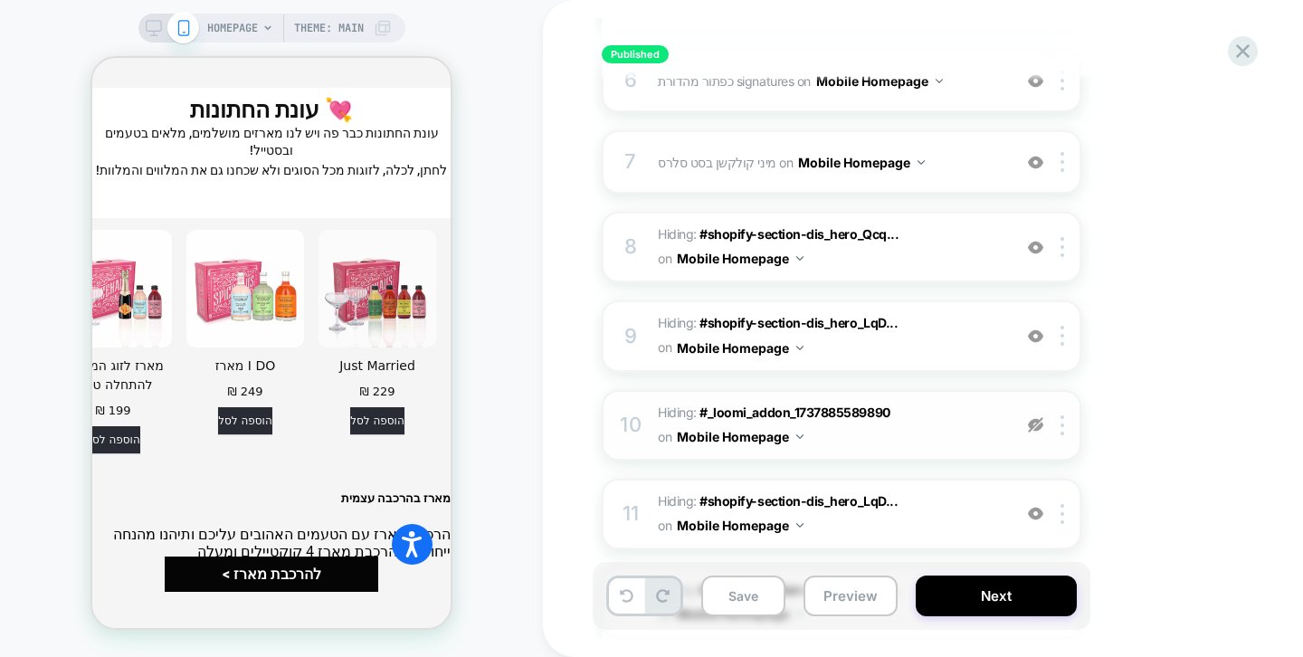
scroll to position [5174, 0]
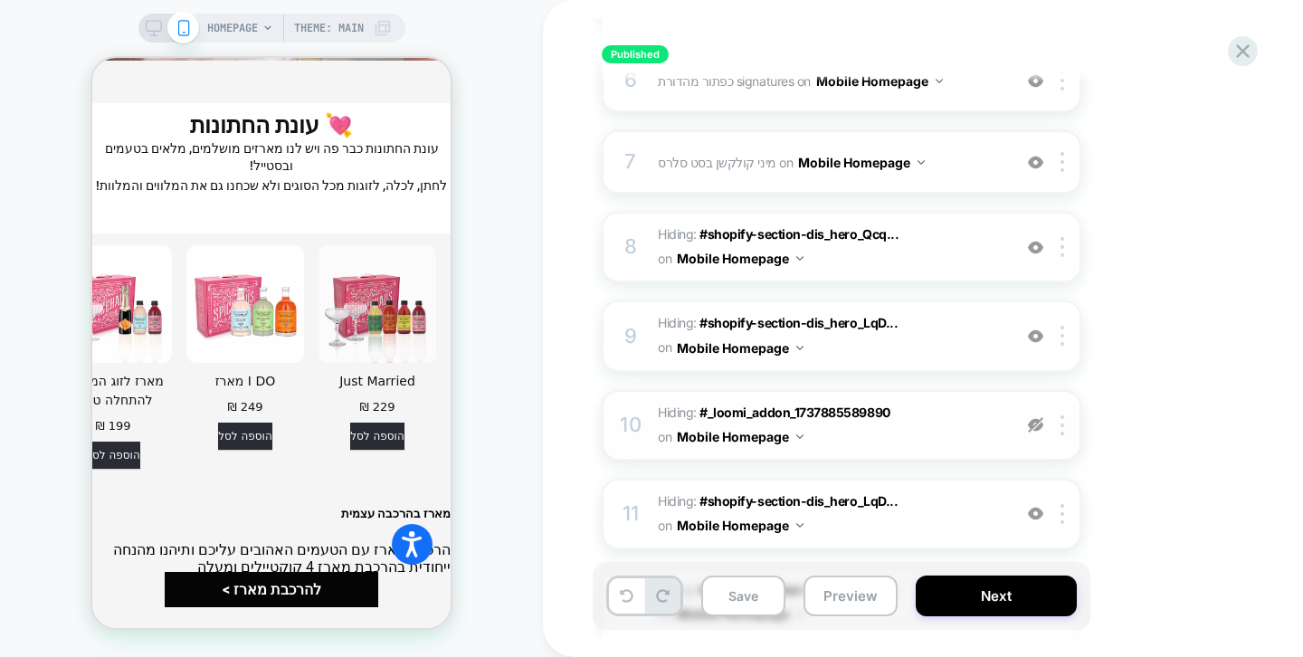
click at [1032, 425] on img at bounding box center [1035, 424] width 15 height 15
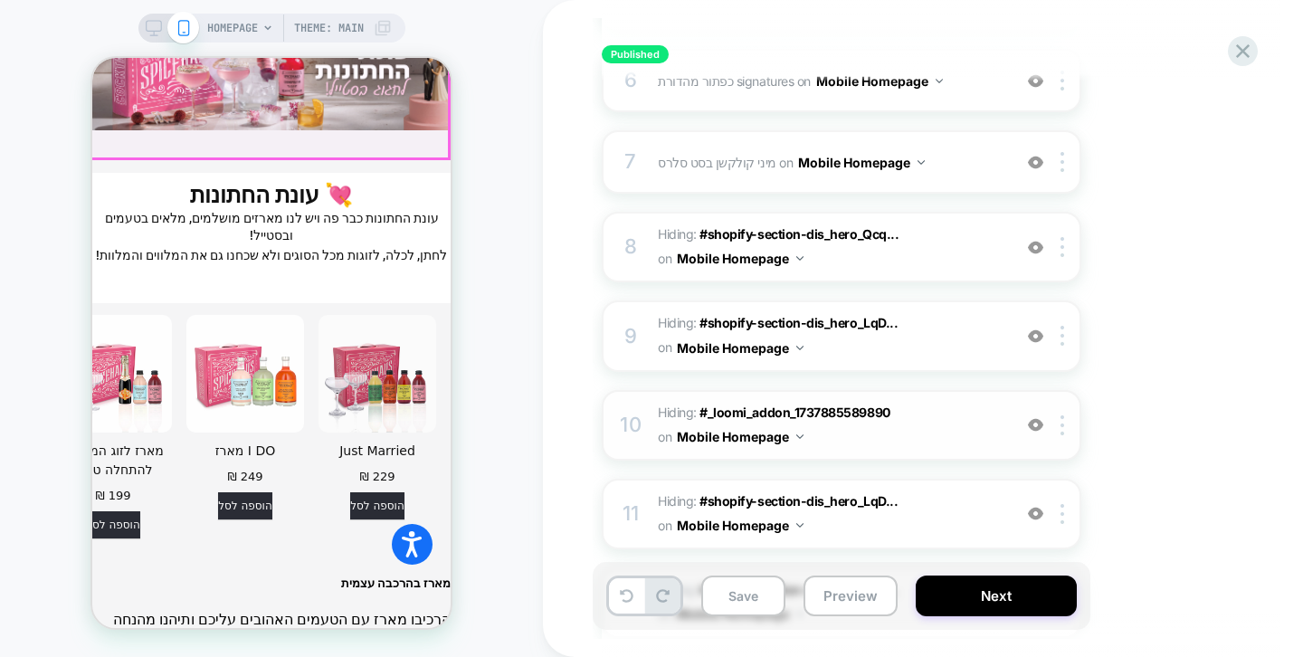
scroll to position [5126, 0]
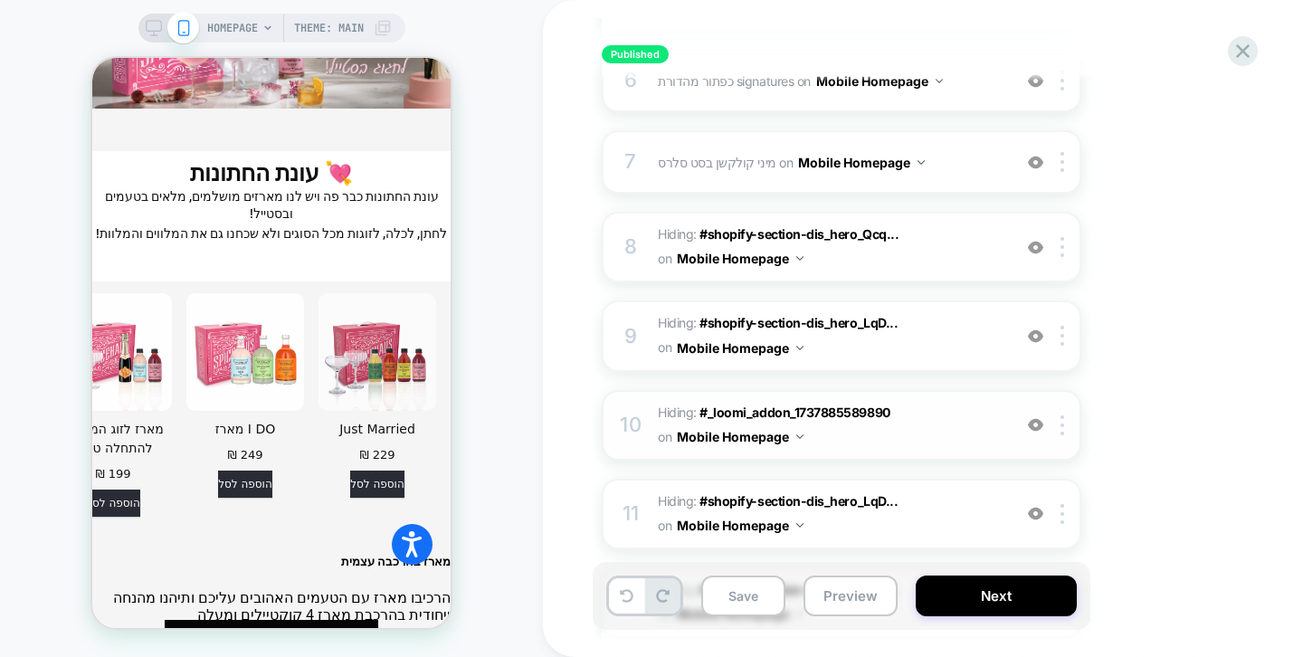
click at [954, 428] on span "Hiding : #_loomi_addon_1737885589890 #_loomi_addon_[PHONE_NUMBER] on Mobile Hom…" at bounding box center [830, 425] width 345 height 49
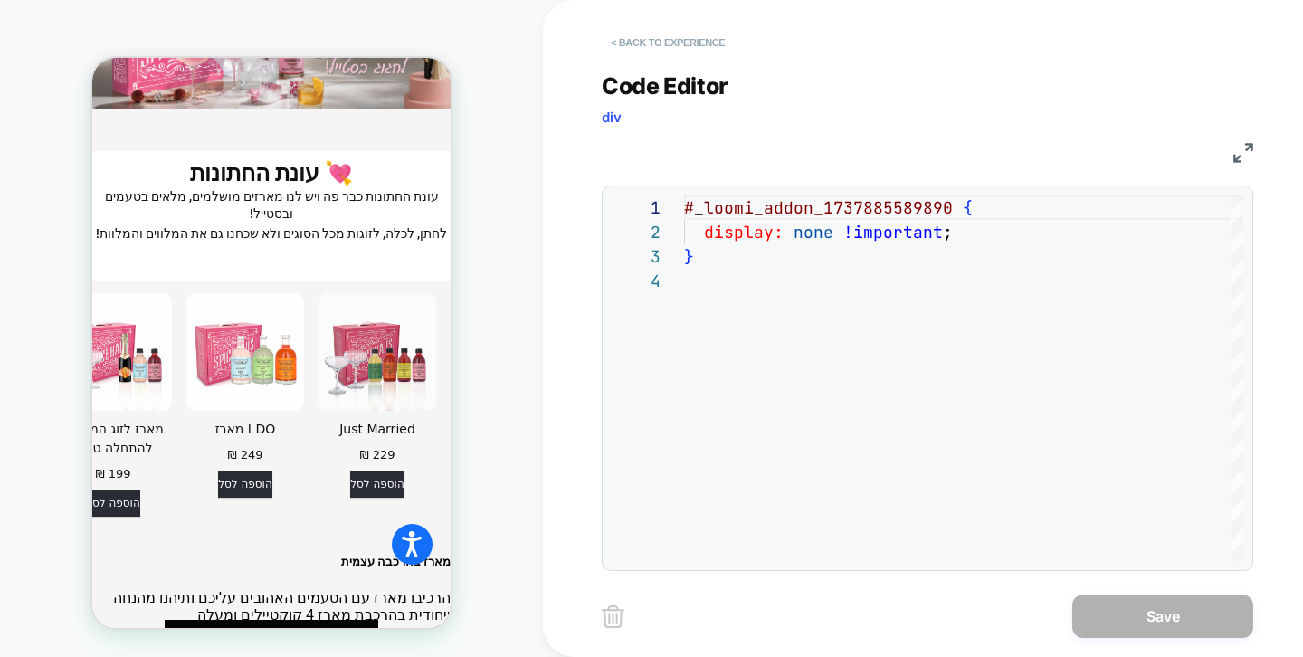
click at [648, 43] on button "< Back to experience" at bounding box center [668, 42] width 132 height 29
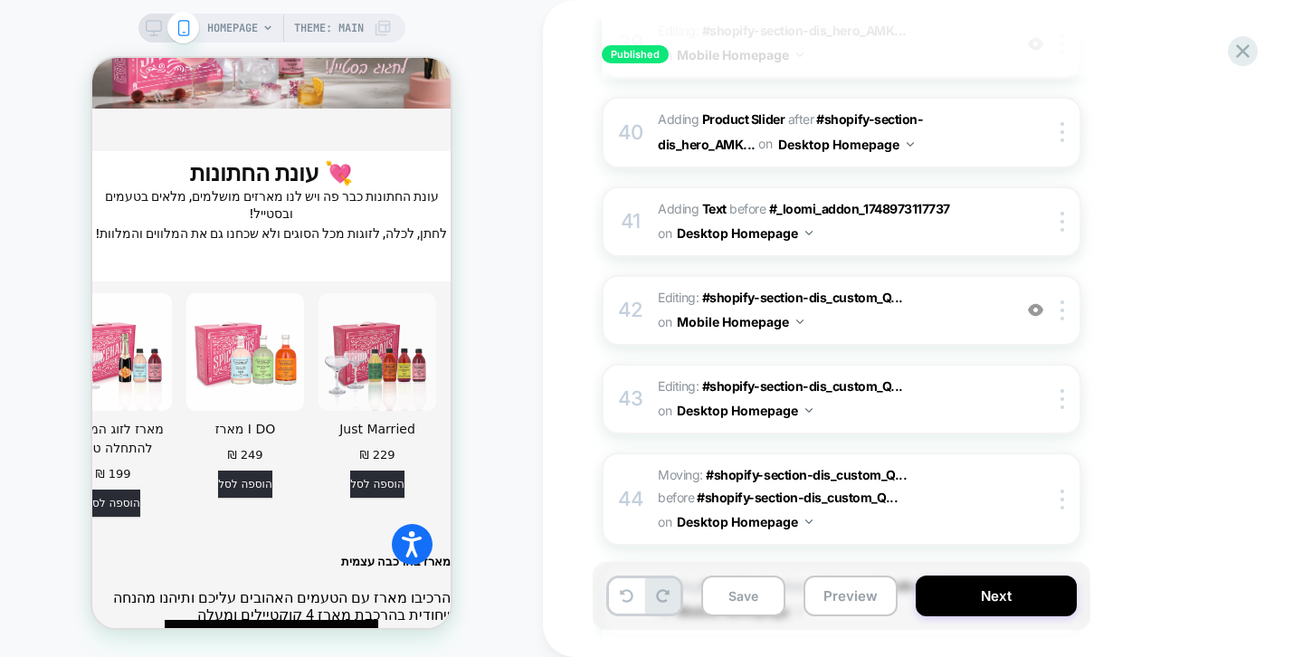
scroll to position [3596, 0]
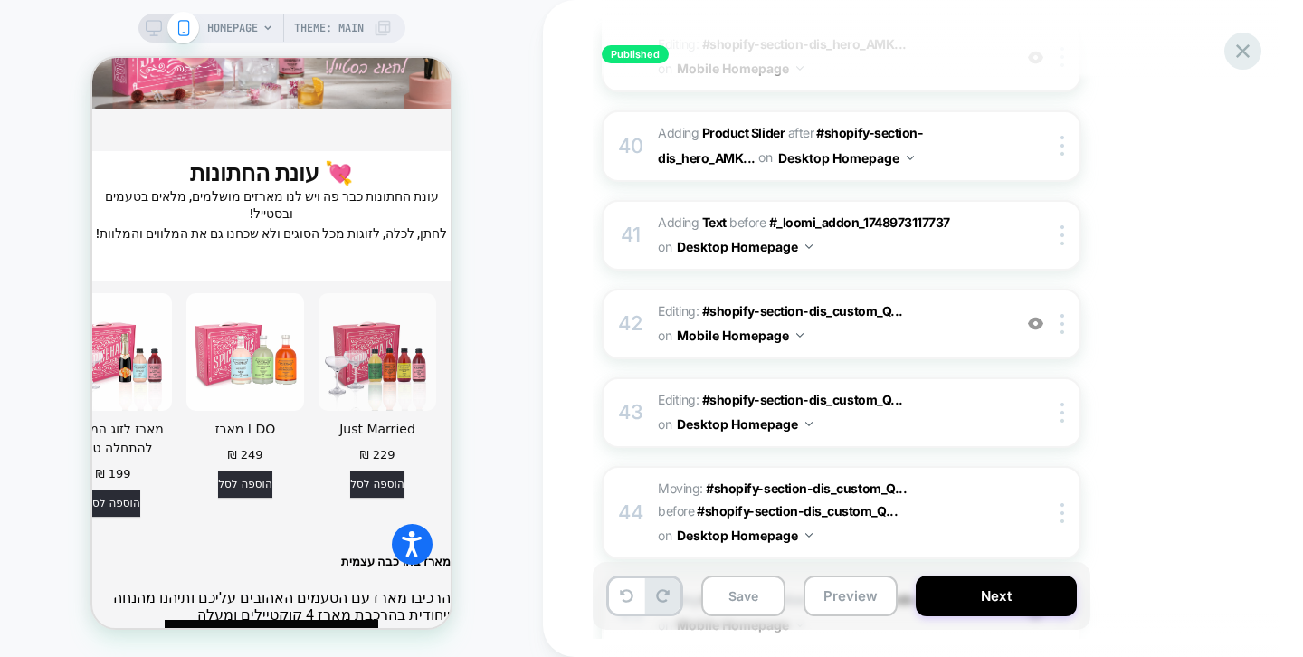
click at [1242, 51] on icon at bounding box center [1243, 51] width 14 height 14
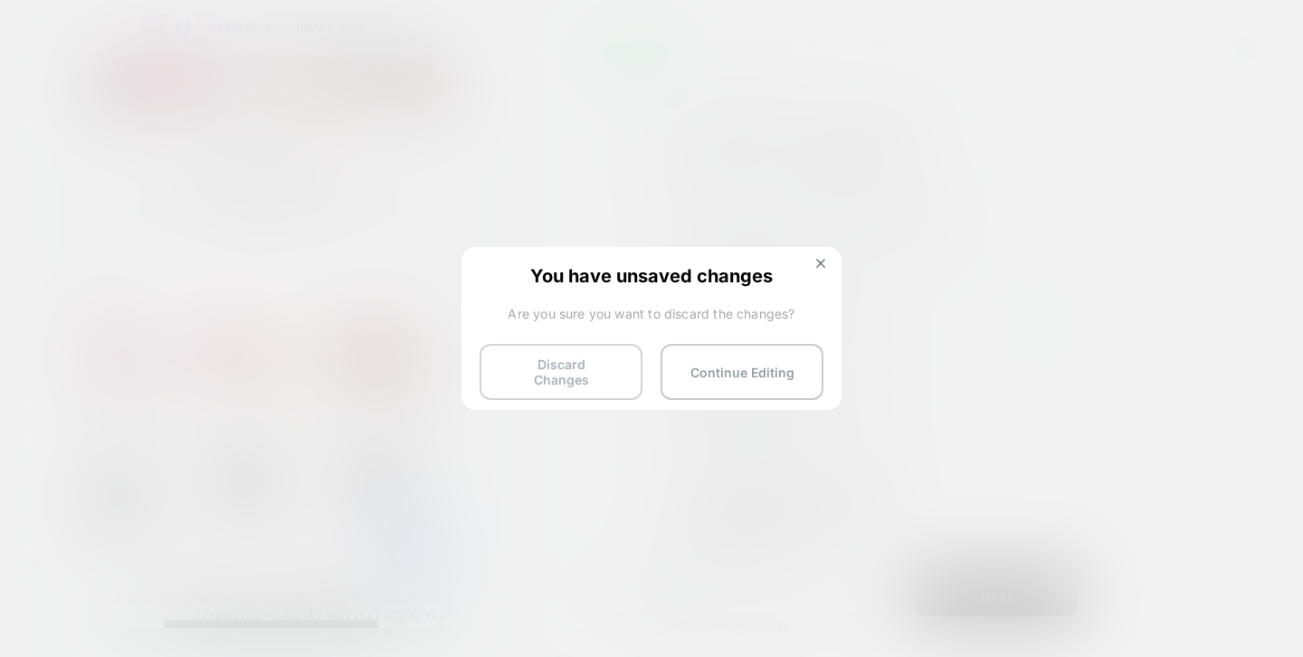
click at [549, 351] on button "Discard Changes" at bounding box center [560, 372] width 163 height 56
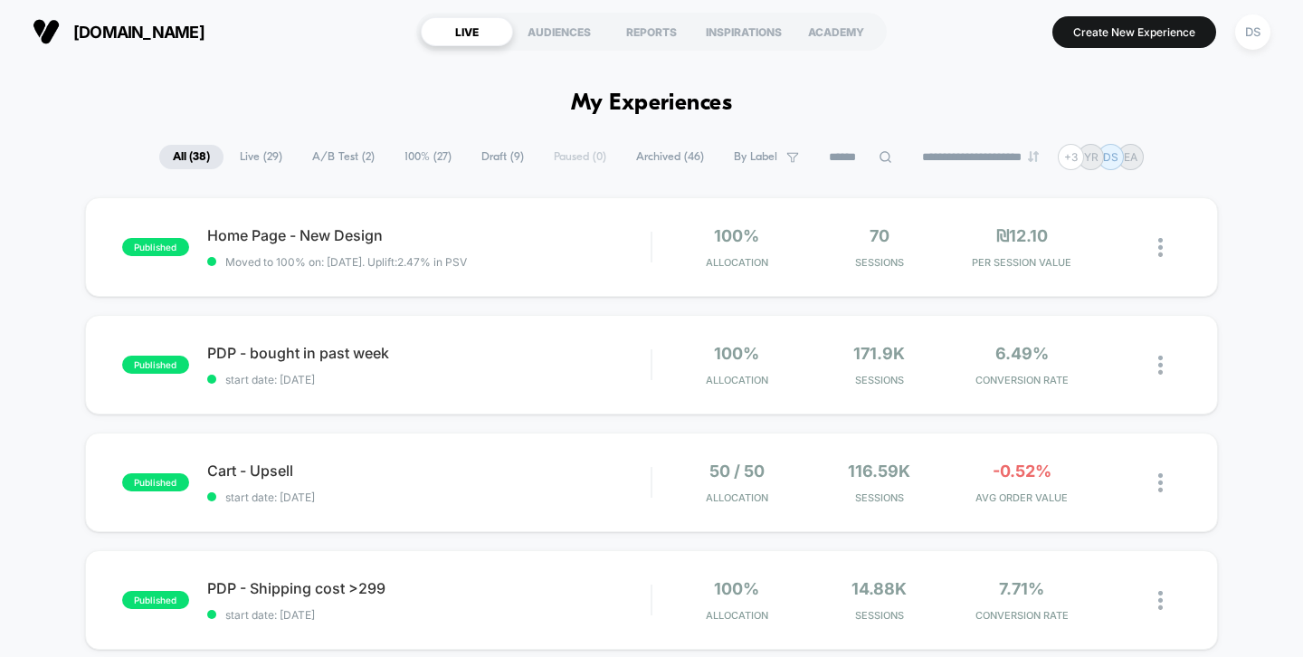
click at [878, 159] on icon at bounding box center [885, 157] width 14 height 14
